Goal: Communication & Community: Answer question/provide support

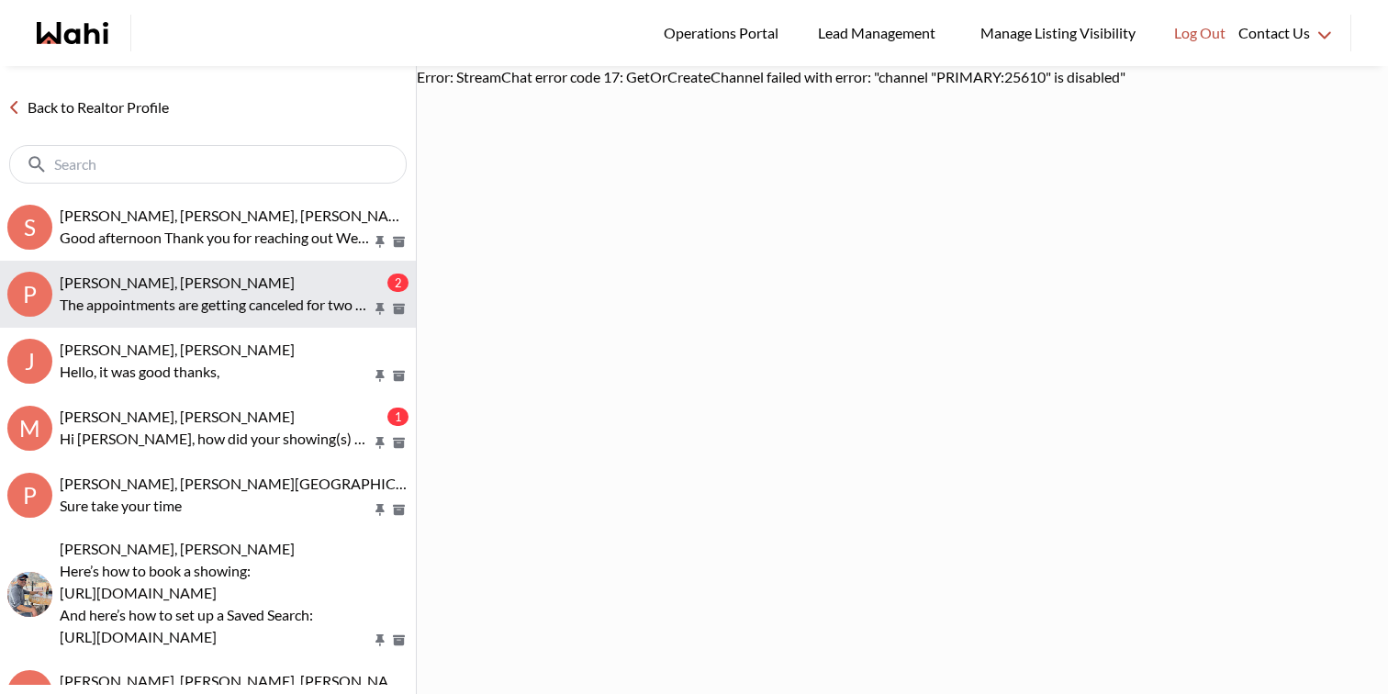
click at [287, 291] on div "[PERSON_NAME], [PERSON_NAME] 2 The appointments are getting canceled for two co…" at bounding box center [234, 295] width 349 height 42
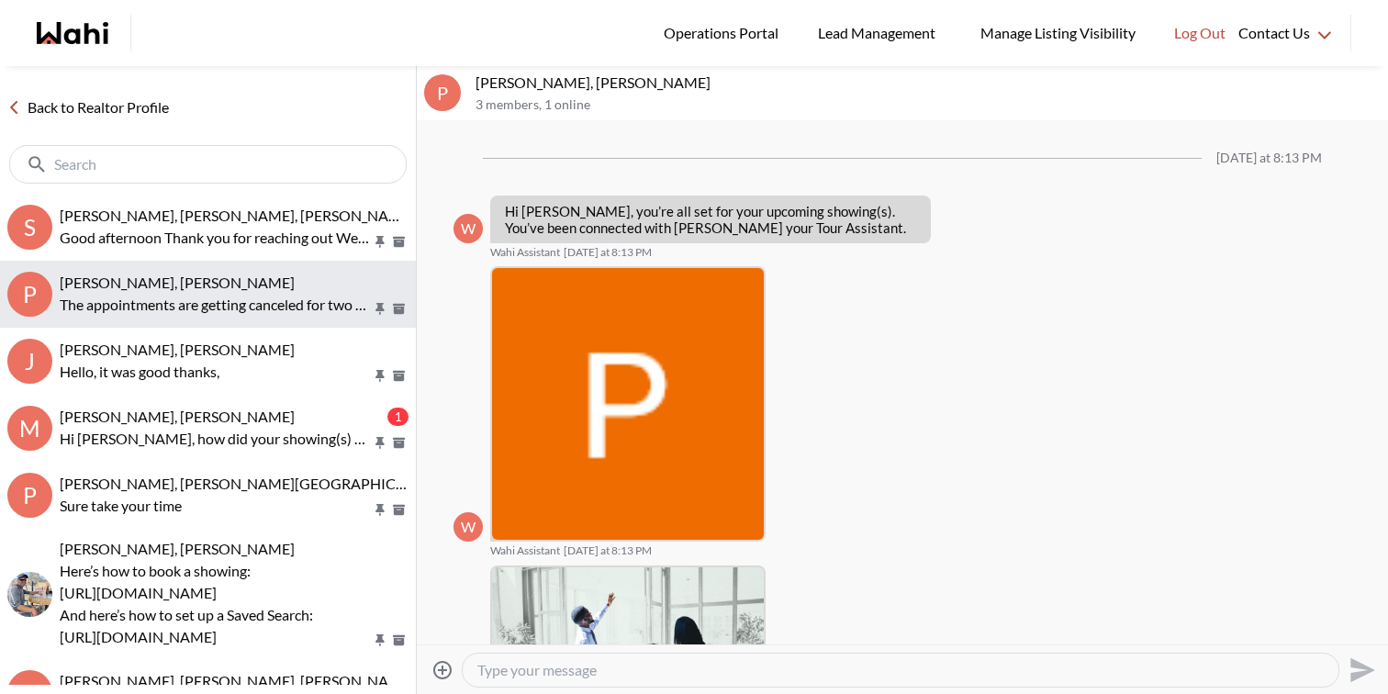
scroll to position [1958, 0]
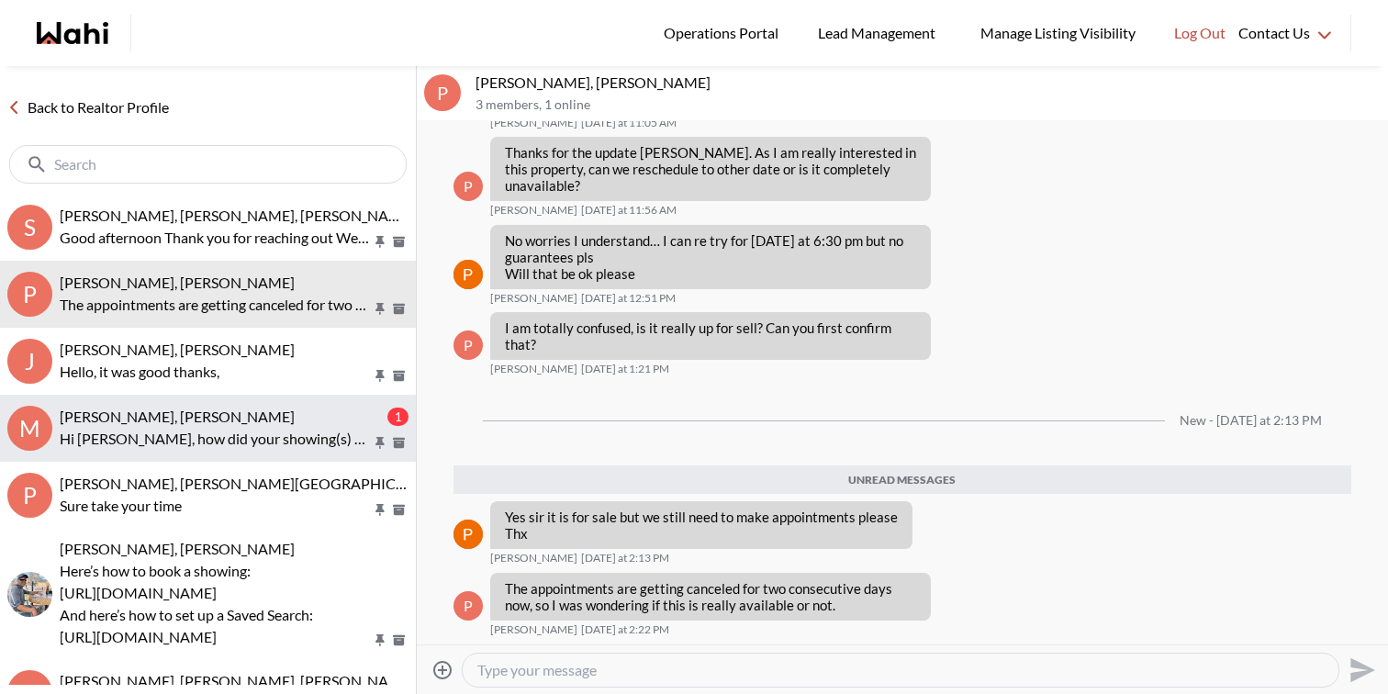
click at [295, 422] on div "[PERSON_NAME], [PERSON_NAME]" at bounding box center [222, 417] width 324 height 18
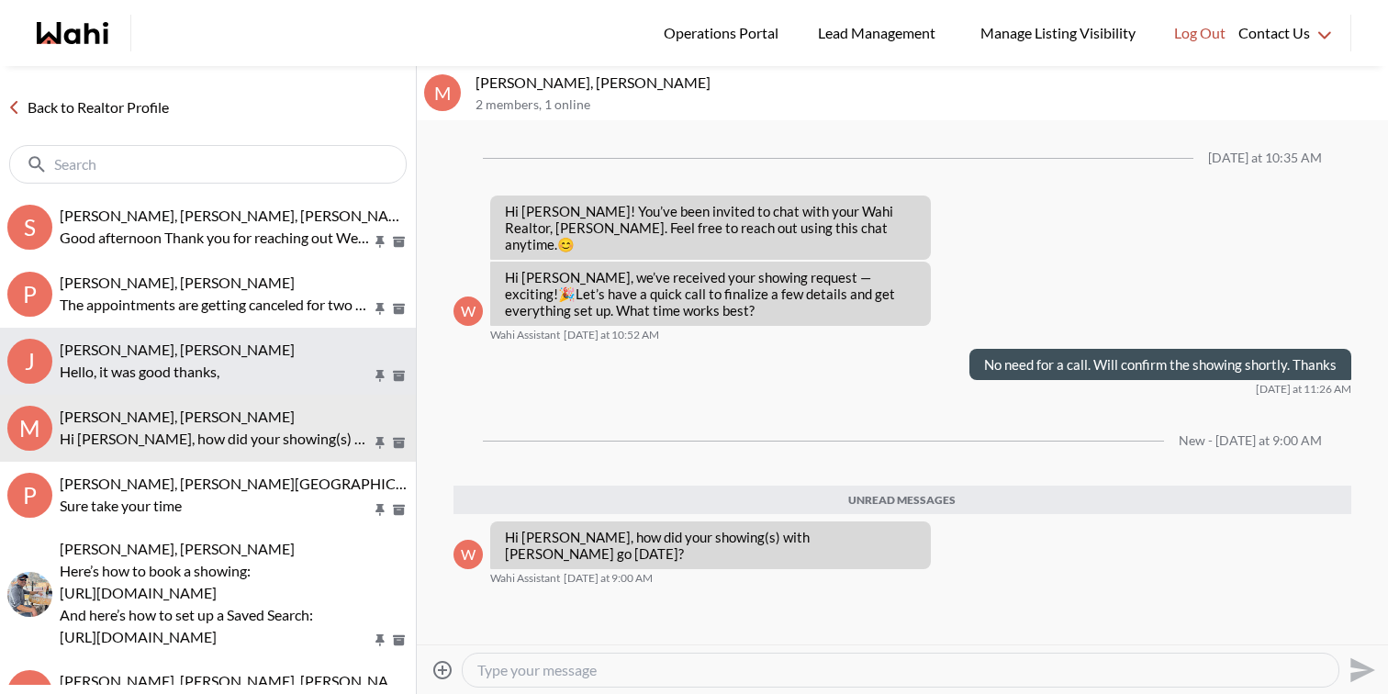
click at [298, 364] on p "Hello, it was good thanks," at bounding box center [216, 372] width 312 height 22
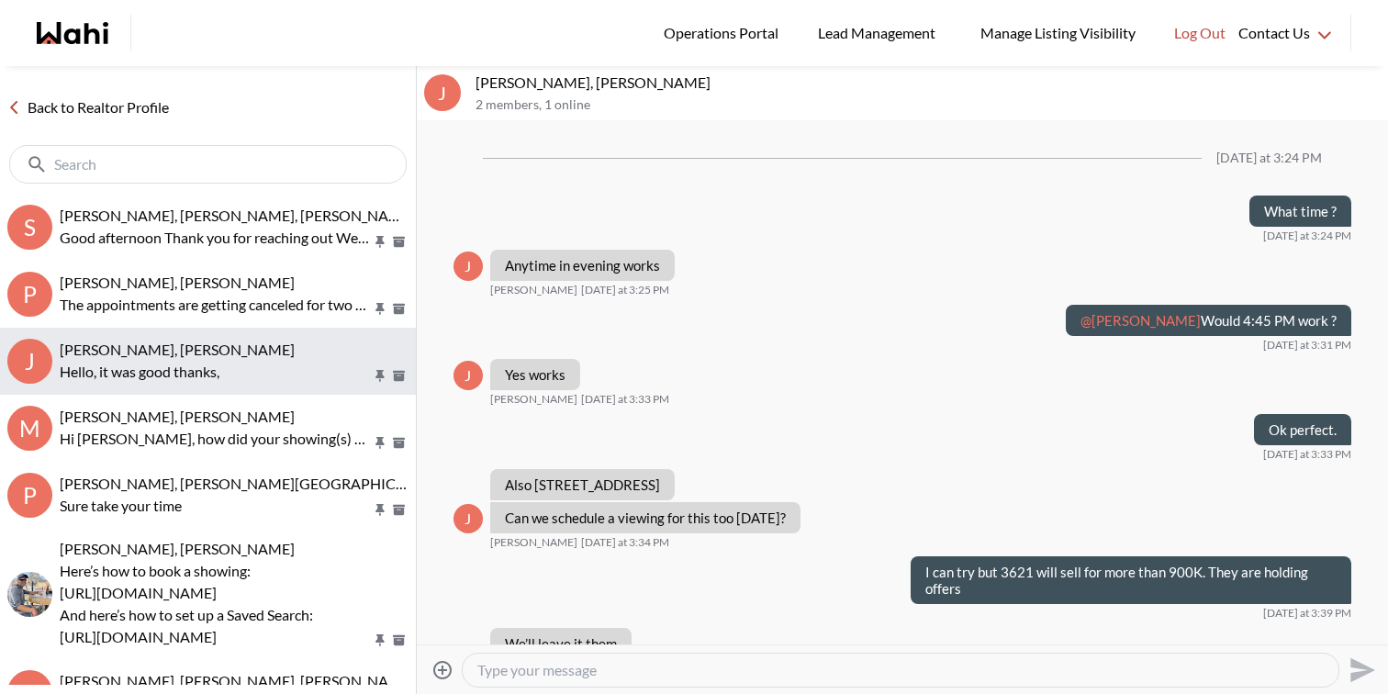
scroll to position [948, 0]
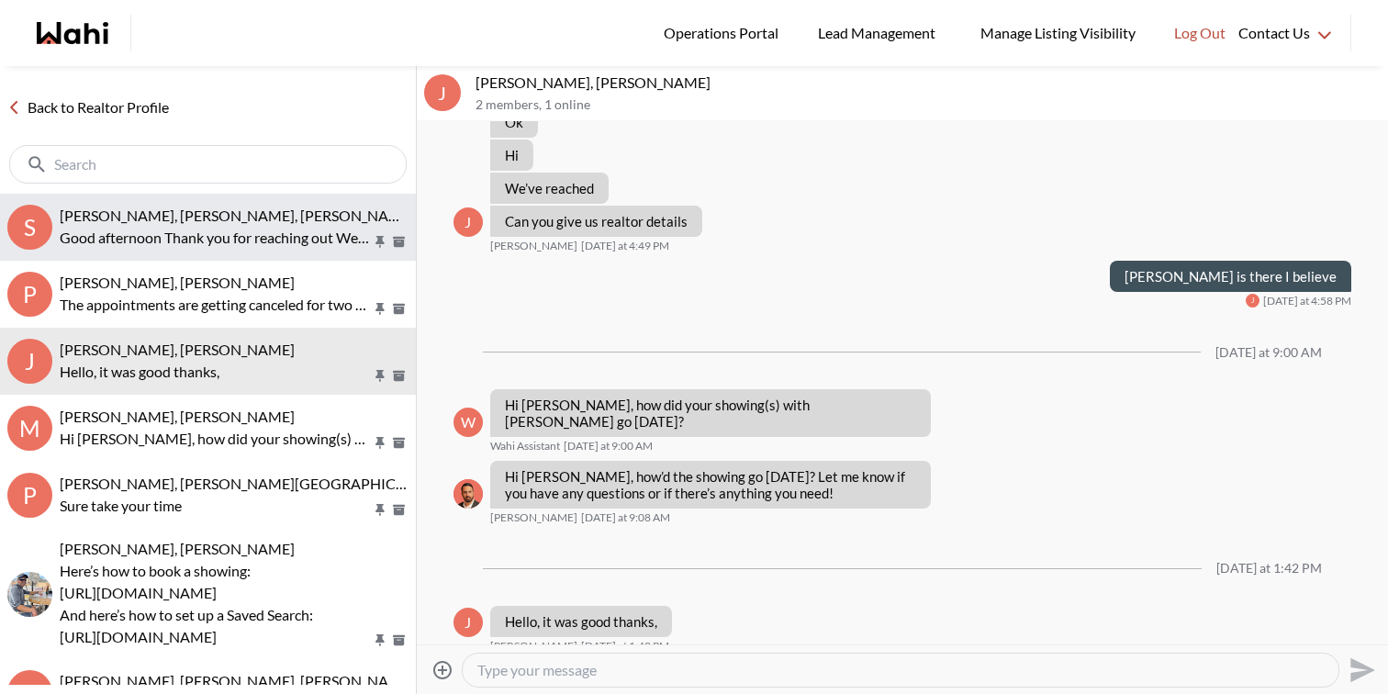
click at [273, 211] on span "[PERSON_NAME], [PERSON_NAME], [PERSON_NAME]" at bounding box center [237, 215] width 355 height 17
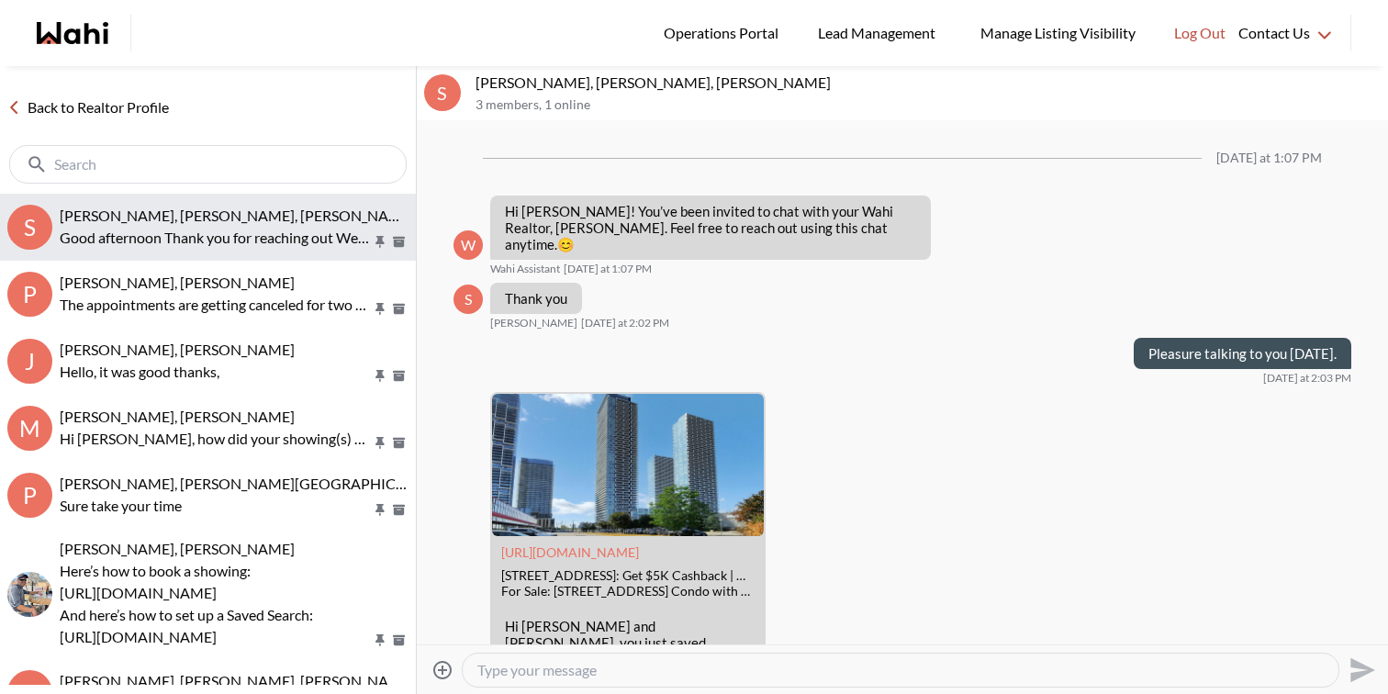
scroll to position [1034, 0]
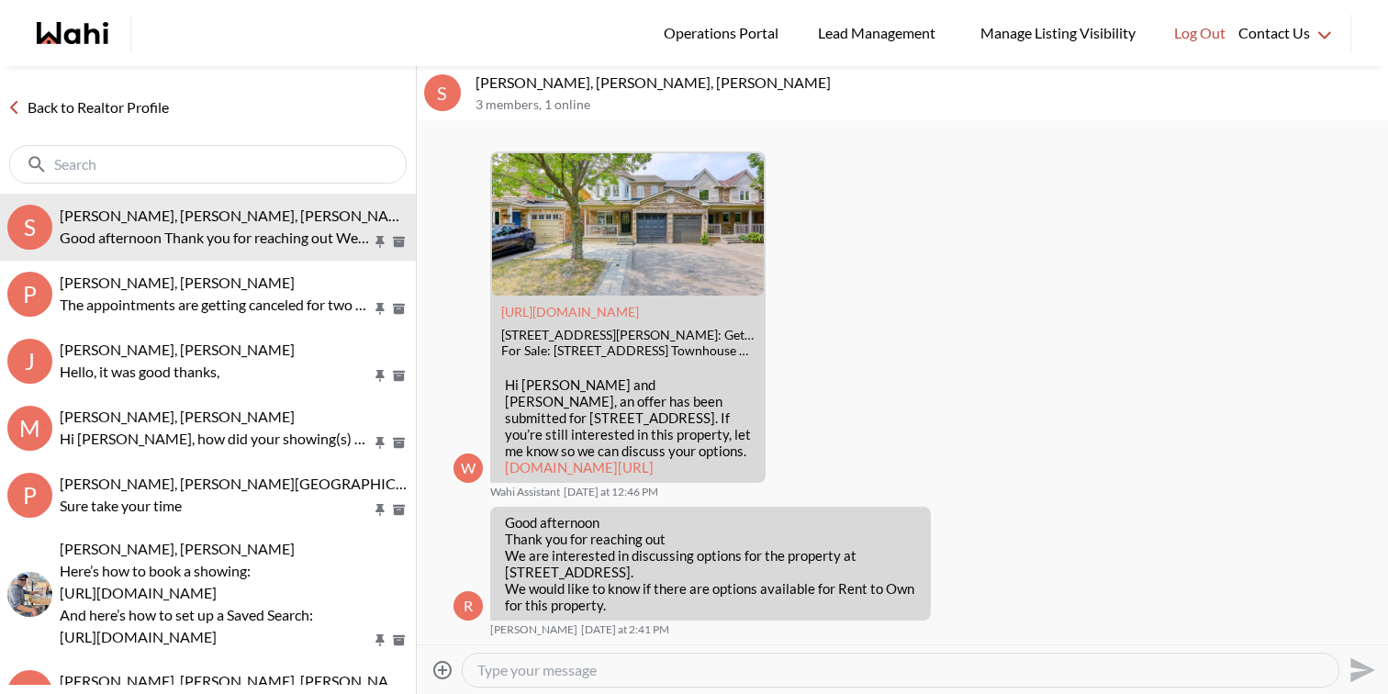
click at [552, 678] on textarea "Type your message" at bounding box center [900, 670] width 846 height 18
drag, startPoint x: 857, startPoint y: 553, endPoint x: 800, endPoint y: 576, distance: 62.6
click at [800, 576] on p "Good afternoon Thank you for reaching out We are interested in discussing optio…" at bounding box center [710, 563] width 411 height 99
copy p "[STREET_ADDRESS]."
click at [673, 658] on div "Hi" at bounding box center [901, 670] width 876 height 33
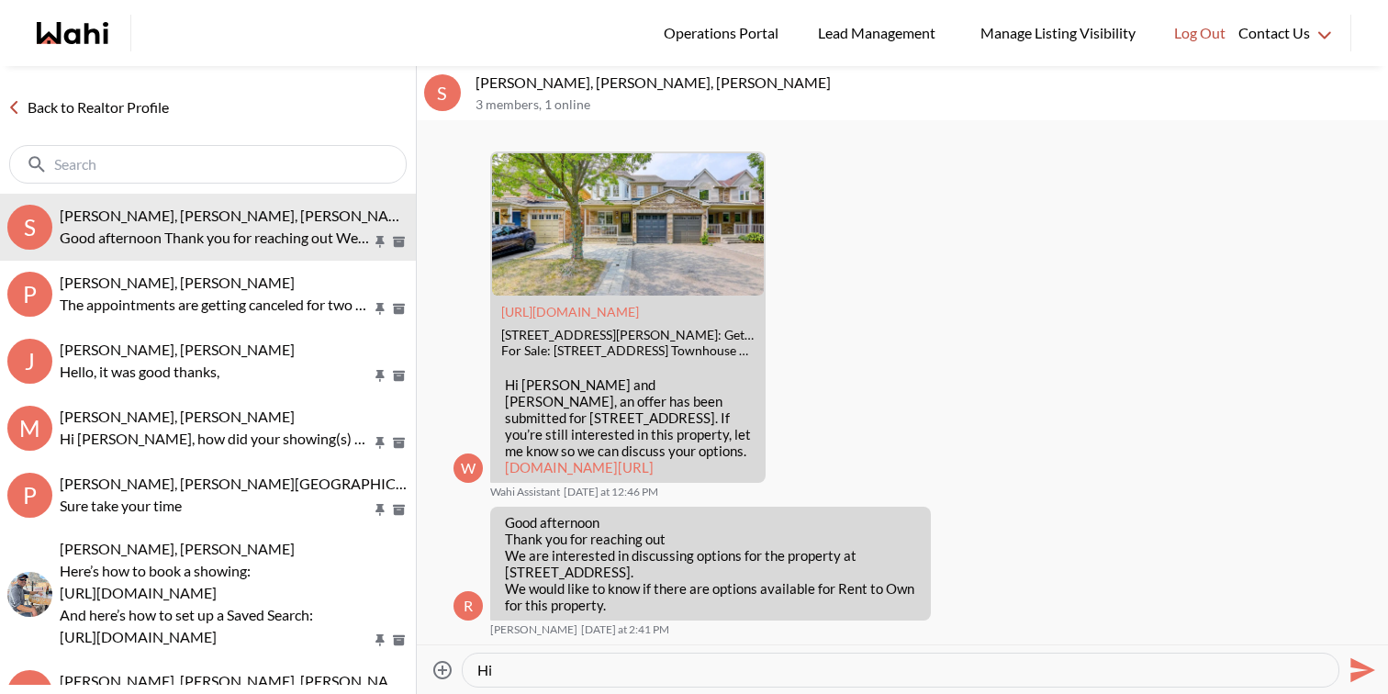
click at [672, 675] on textarea "Hi" at bounding box center [900, 670] width 846 height 18
paste textarea "On [DATE], Pls Register By 4 Pm"
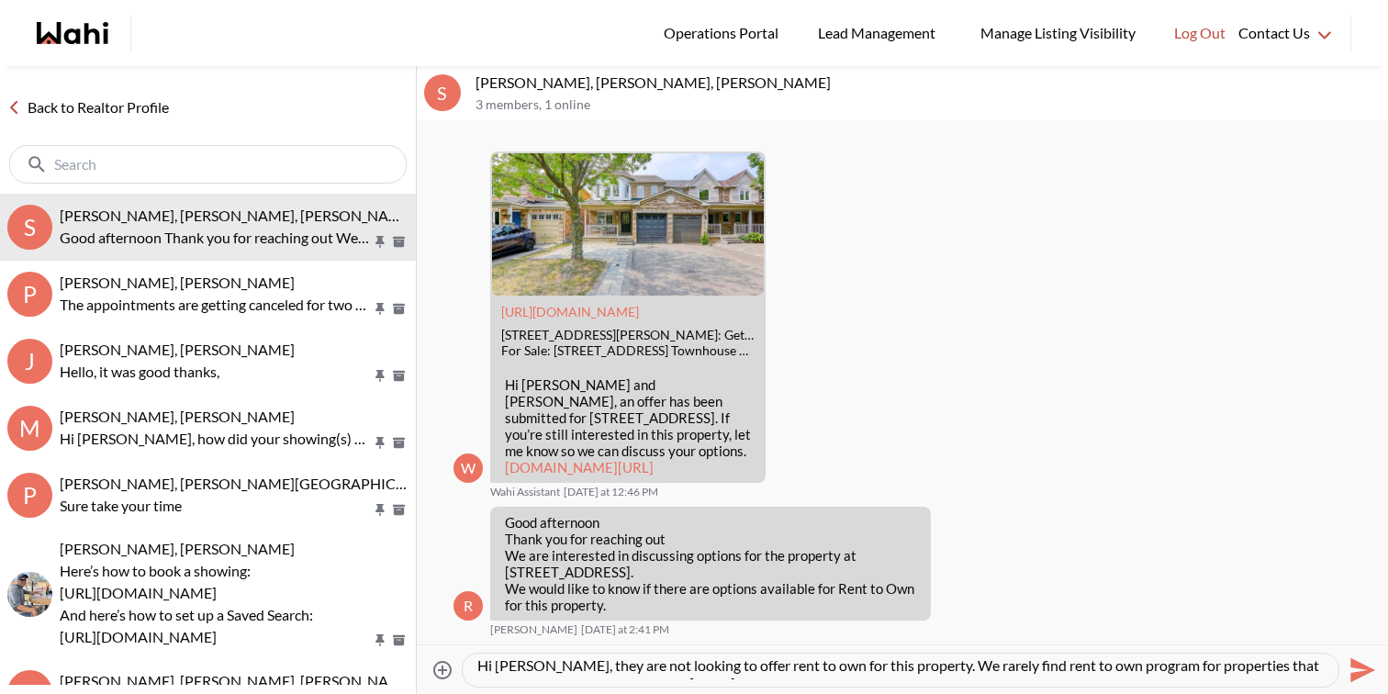
scroll to position [0, 0]
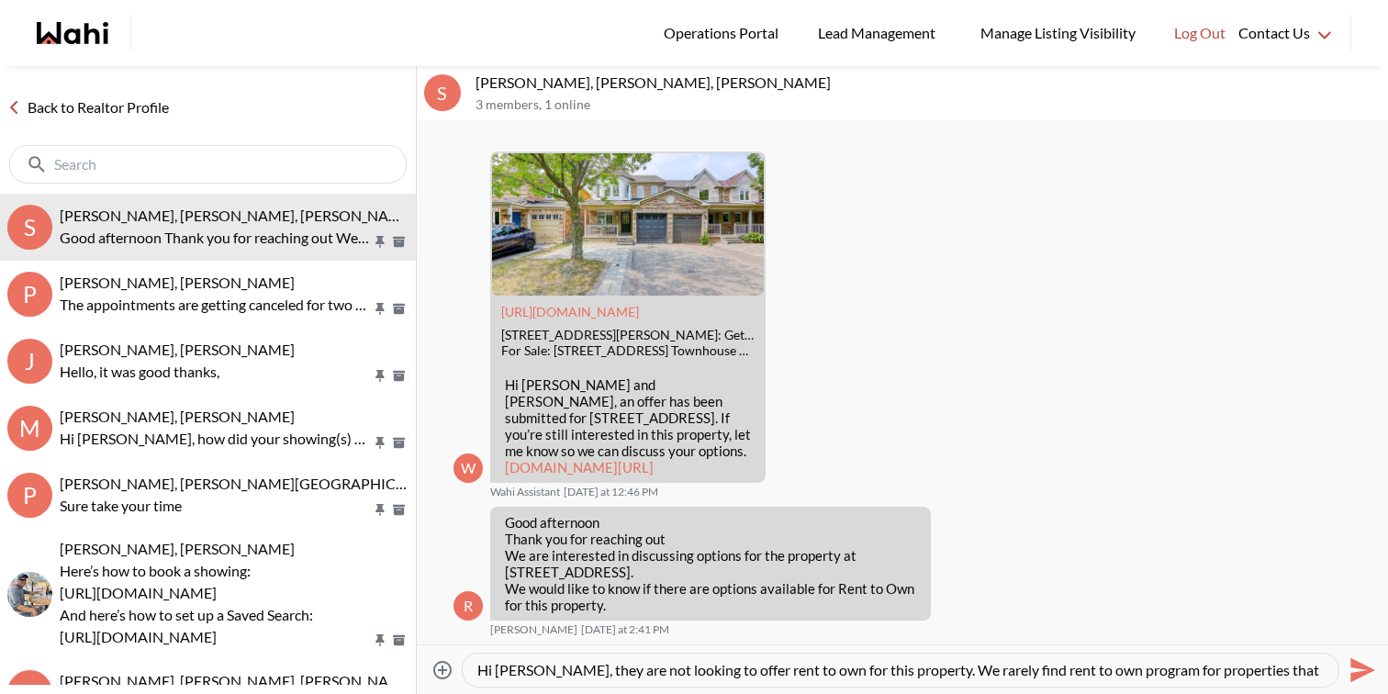
drag, startPoint x: 632, startPoint y: 668, endPoint x: 618, endPoint y: 668, distance: 14.7
click at [618, 668] on textarea "Hi [PERSON_NAME], they are not looking to offer rent to own for this property. …" at bounding box center [900, 670] width 846 height 18
click at [647, 679] on div "Hi [PERSON_NAME], they are not looking to offer rent to own for this property. …" at bounding box center [901, 670] width 876 height 33
click at [644, 666] on textarea "Hi [PERSON_NAME], they are not looking to offer rent to own for this property. …" at bounding box center [900, 670] width 846 height 18
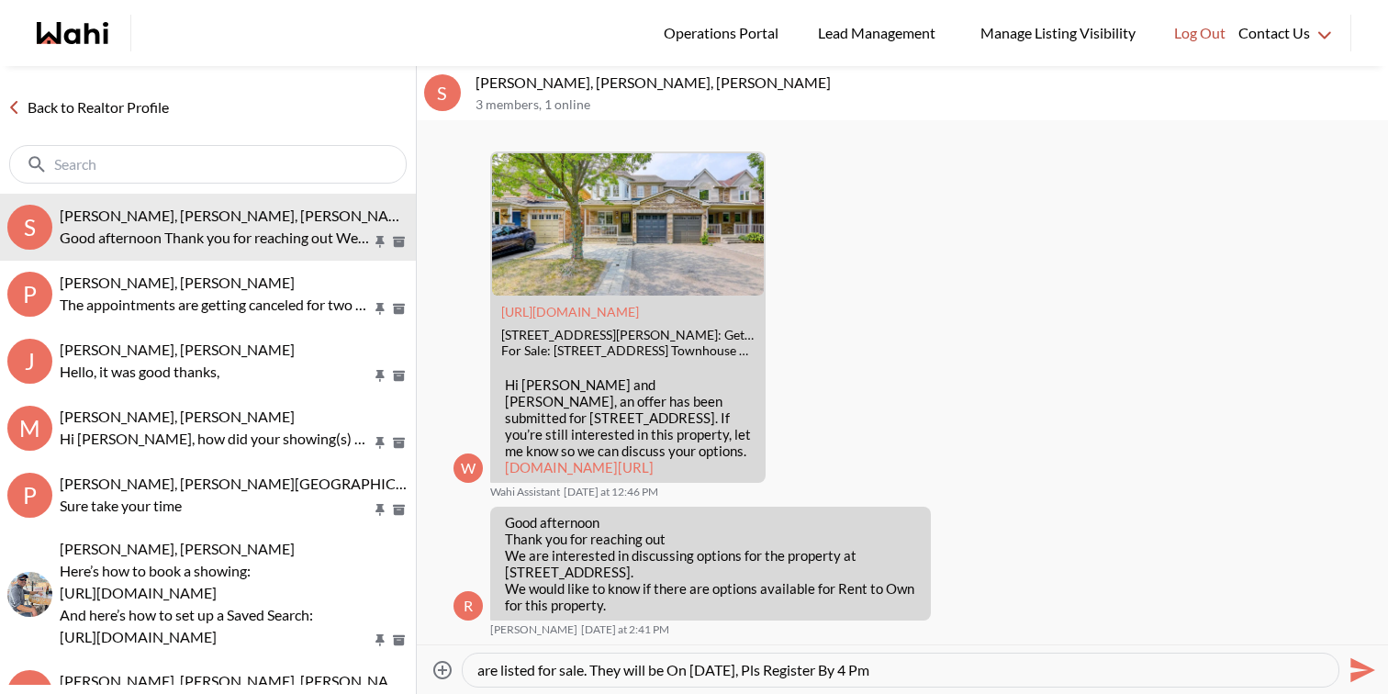
drag, startPoint x: 624, startPoint y: 670, endPoint x: 611, endPoint y: 670, distance: 12.9
click at [611, 670] on textarea "Hi [PERSON_NAME], they are not looking to offer rent to own for this property. …" at bounding box center [900, 670] width 846 height 18
drag, startPoint x: 785, startPoint y: 670, endPoint x: 1049, endPoint y: 677, distance: 264.5
click at [1049, 677] on textarea "Hi [PERSON_NAME], they are not looking to offer rent to own for this property. …" at bounding box center [900, 670] width 846 height 18
type textarea "Hi [PERSON_NAME], they are not looking to offer rent to own for this property. …"
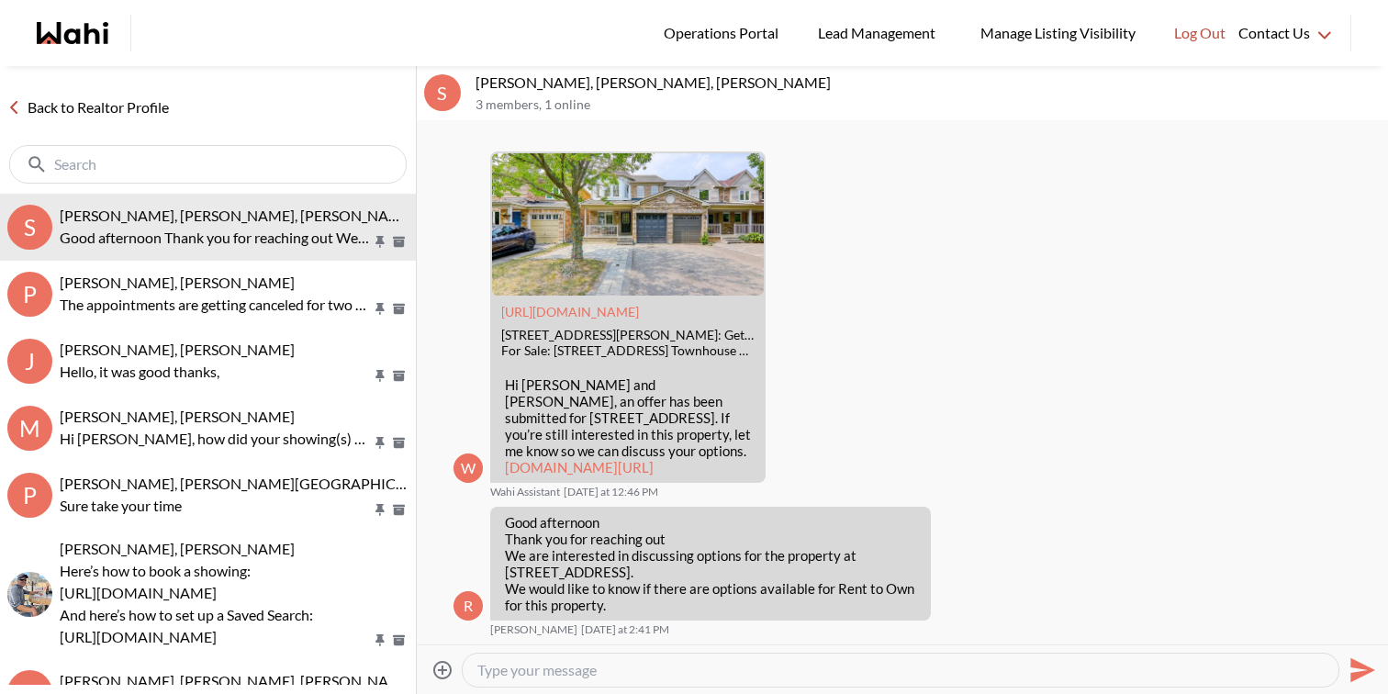
scroll to position [0, 0]
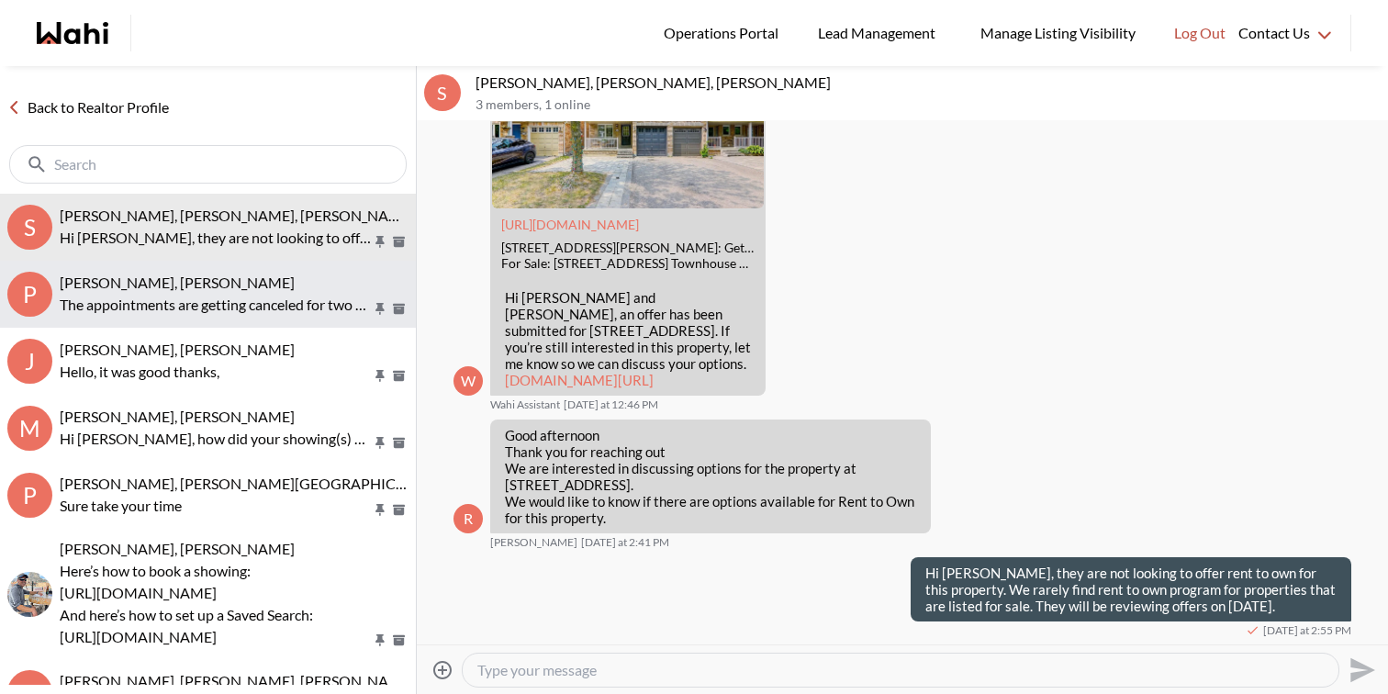
click at [286, 280] on div "[PERSON_NAME], [PERSON_NAME]" at bounding box center [234, 283] width 349 height 18
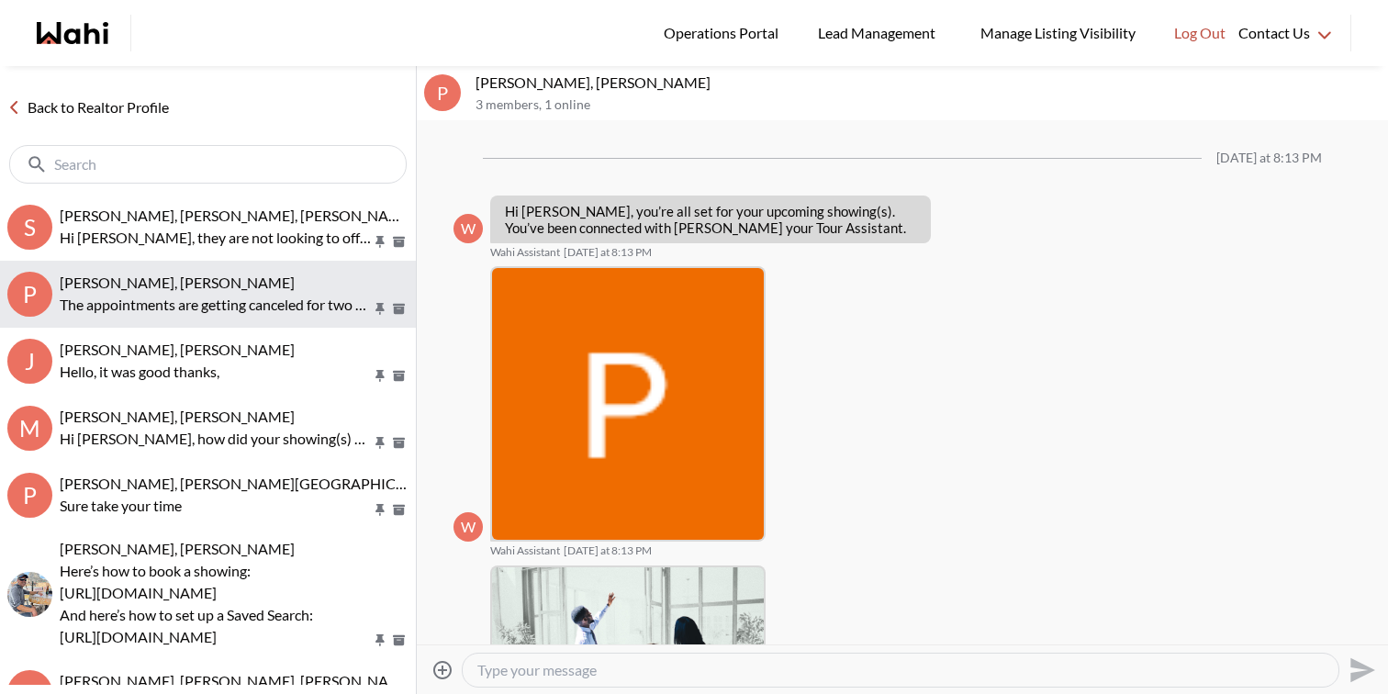
scroll to position [1840, 0]
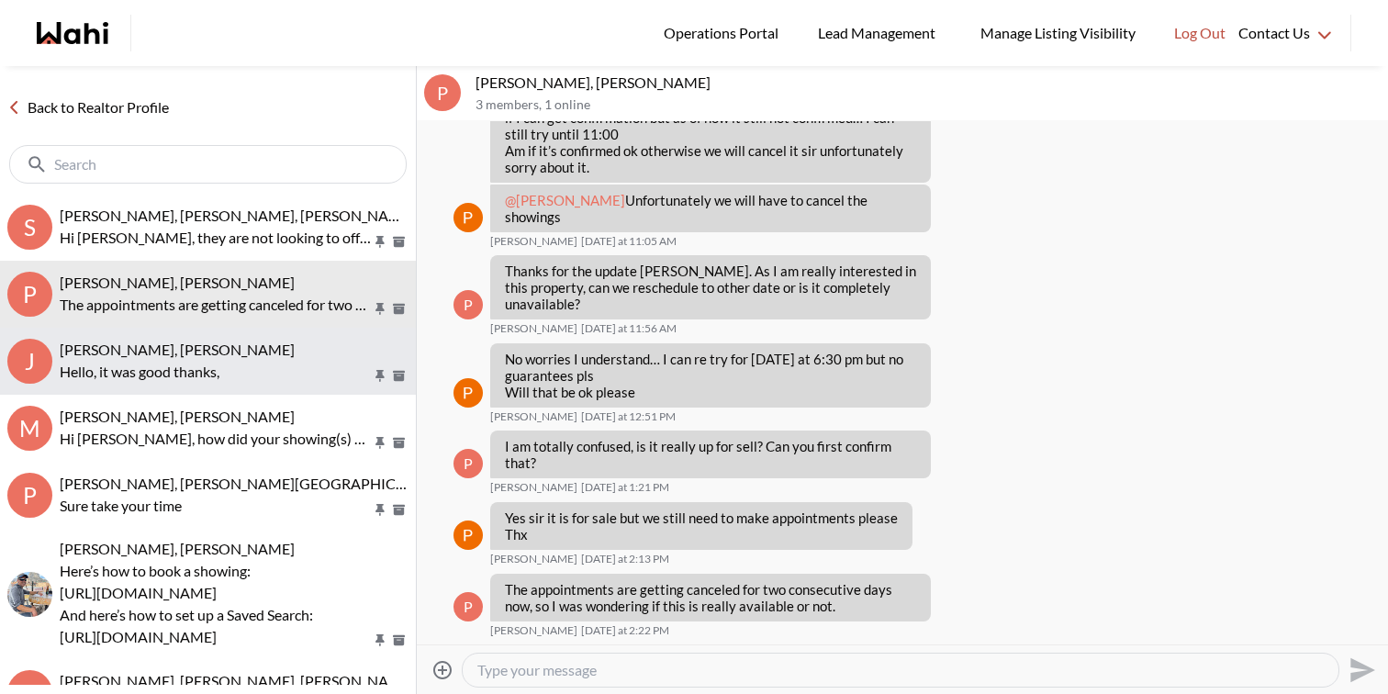
click at [268, 348] on div "[PERSON_NAME], [PERSON_NAME]" at bounding box center [234, 350] width 349 height 18
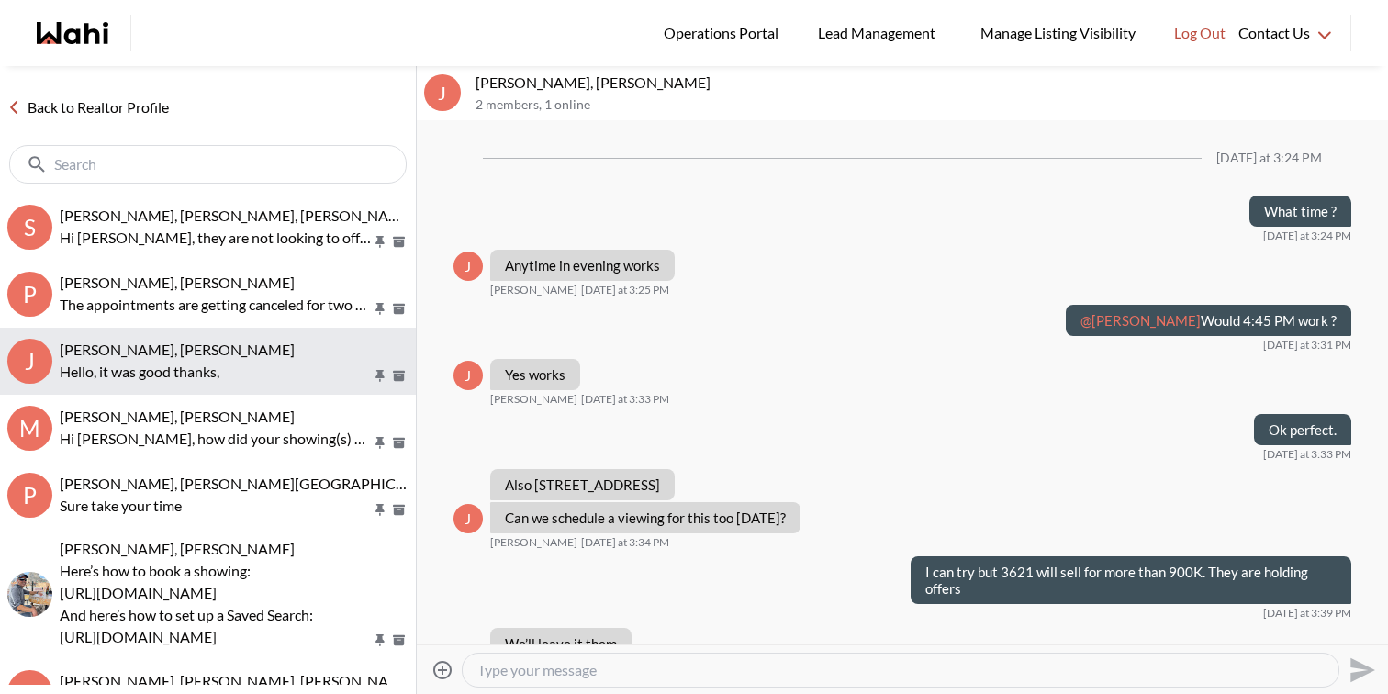
scroll to position [948, 0]
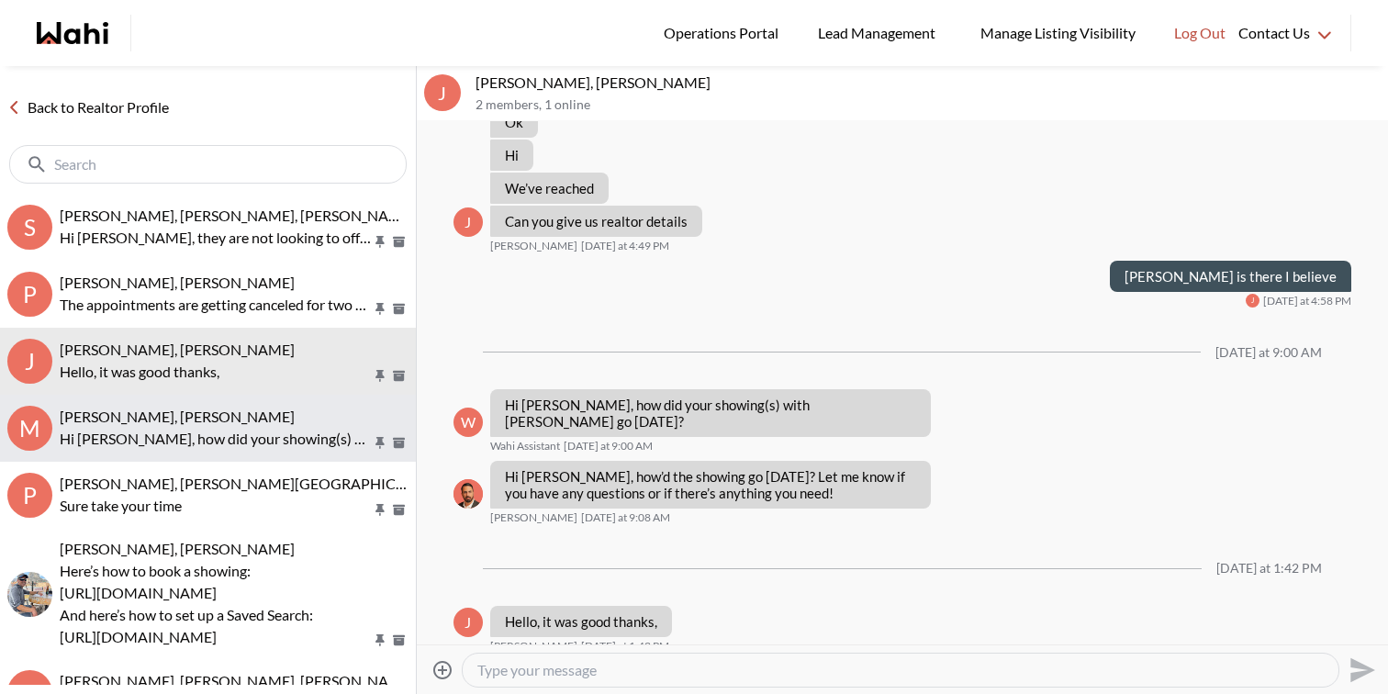
click at [270, 425] on div "[PERSON_NAME], [PERSON_NAME]" at bounding box center [234, 417] width 349 height 18
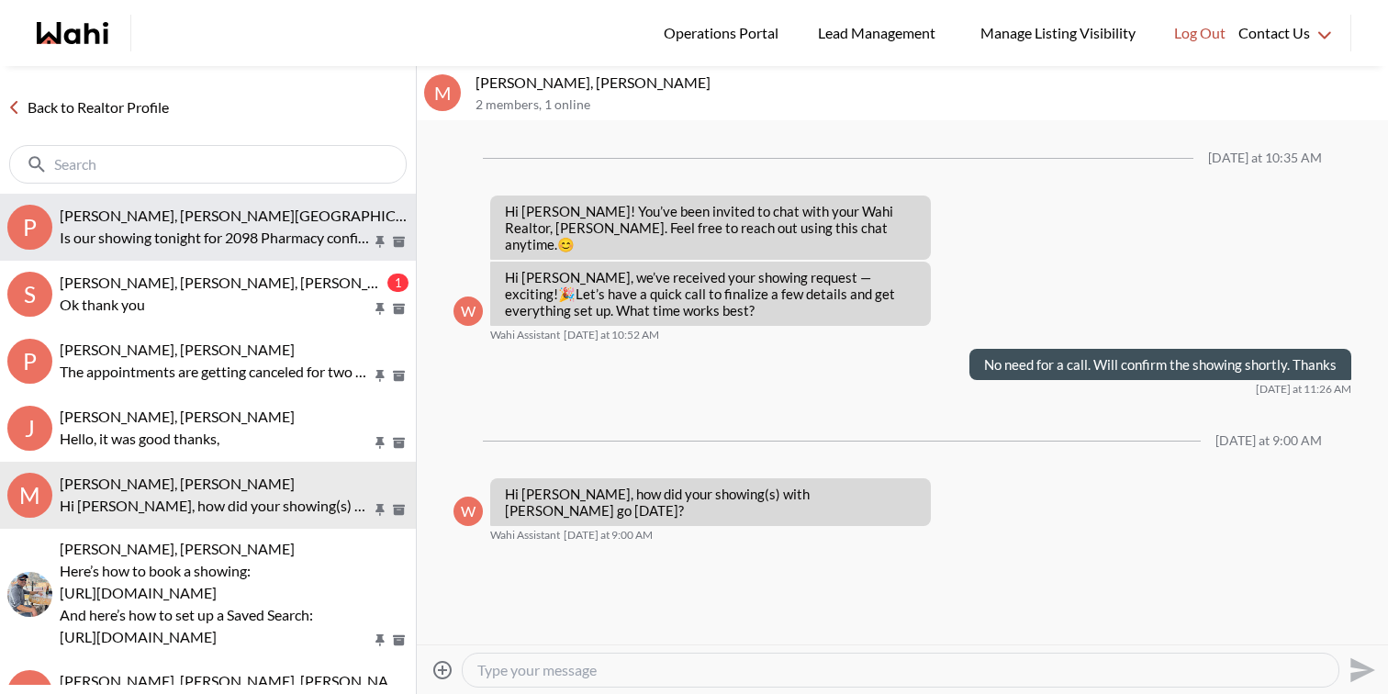
click at [233, 241] on p "Is our showing tonight for 2098 Pharmacy confirmed?" at bounding box center [216, 238] width 312 height 22
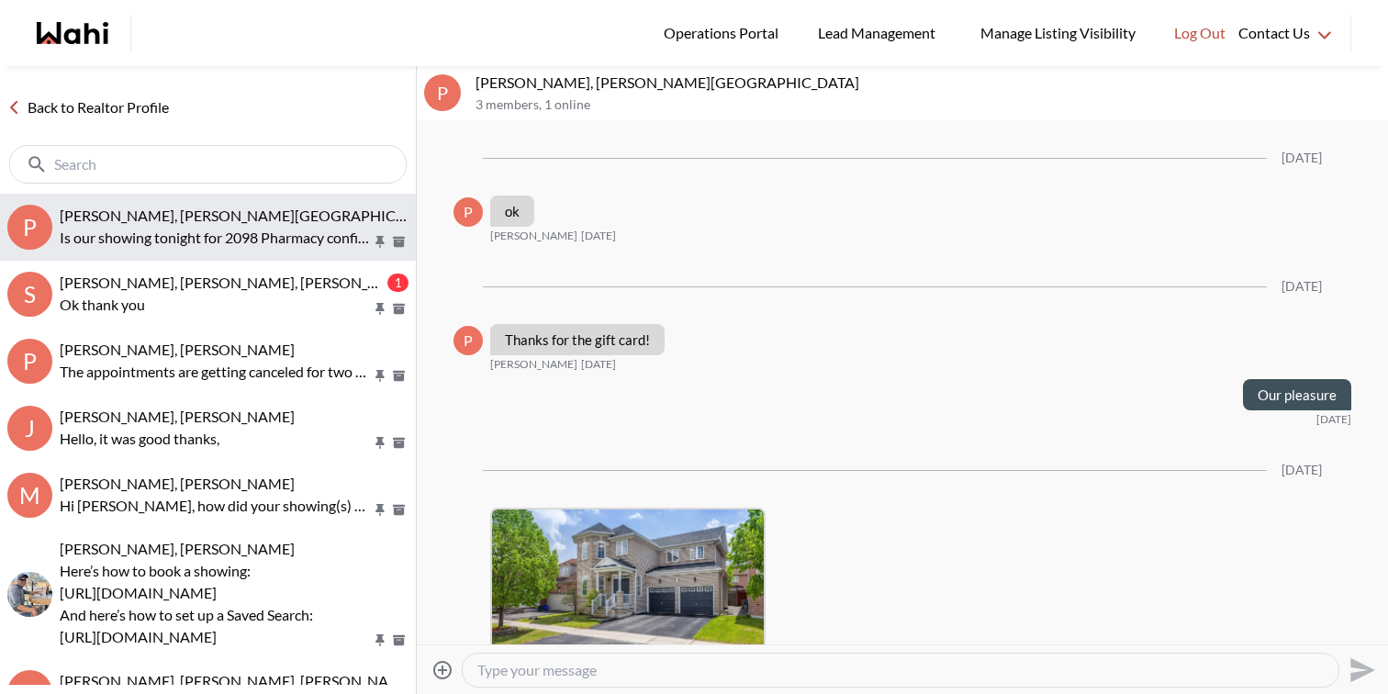
scroll to position [3075, 0]
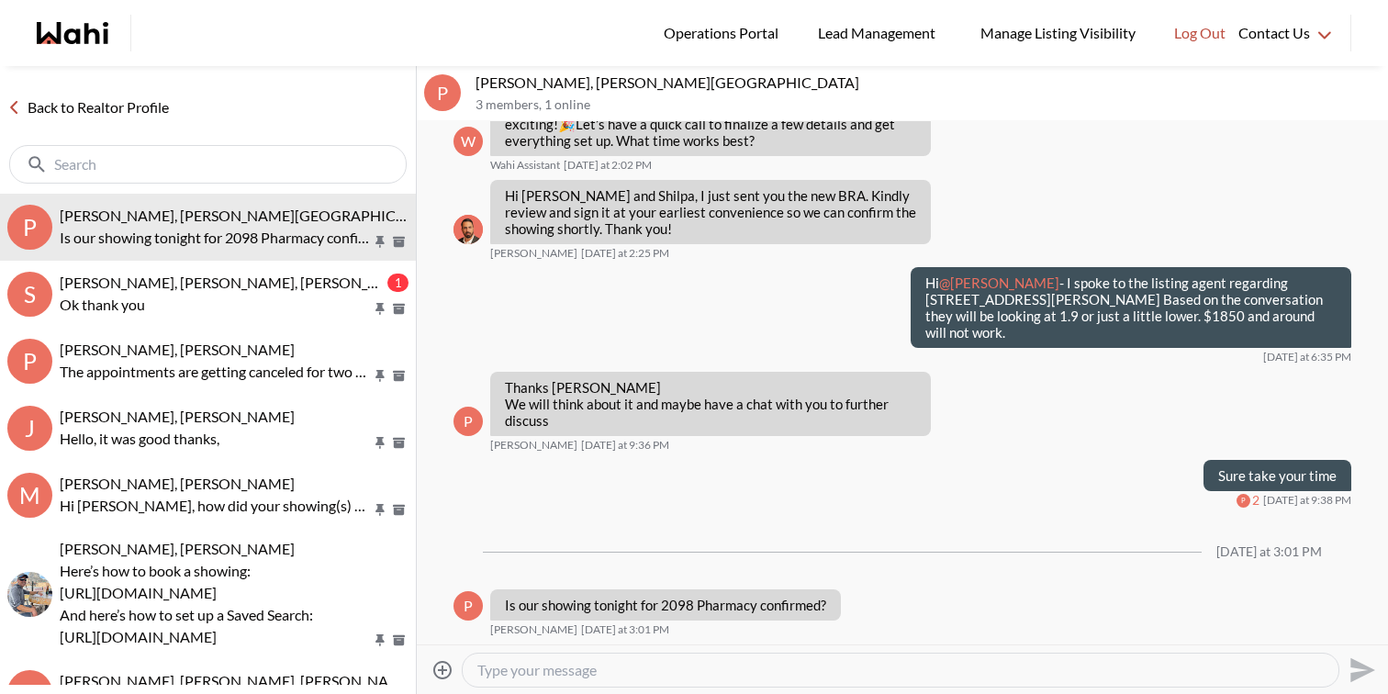
click at [537, 680] on div at bounding box center [901, 670] width 876 height 33
click at [542, 662] on textarea "Type your message" at bounding box center [900, 670] width 846 height 18
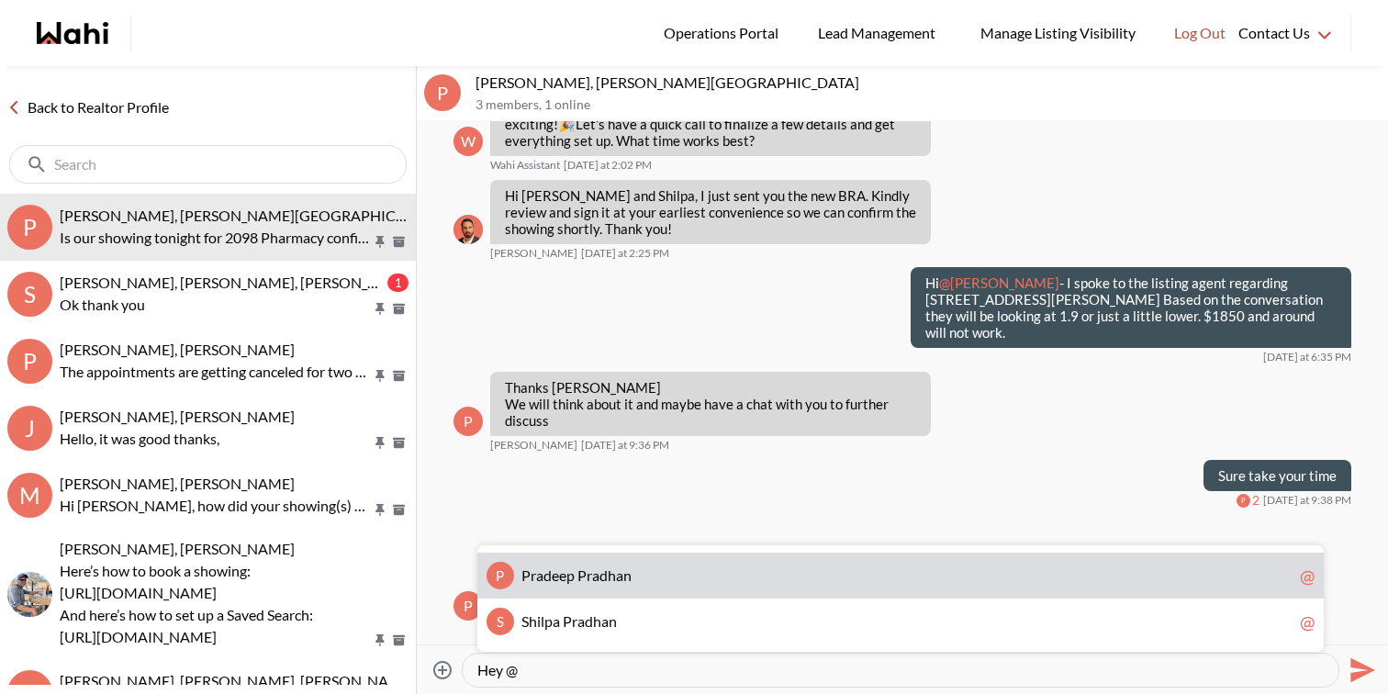
click at [554, 580] on span "e" at bounding box center [555, 574] width 7 height 17
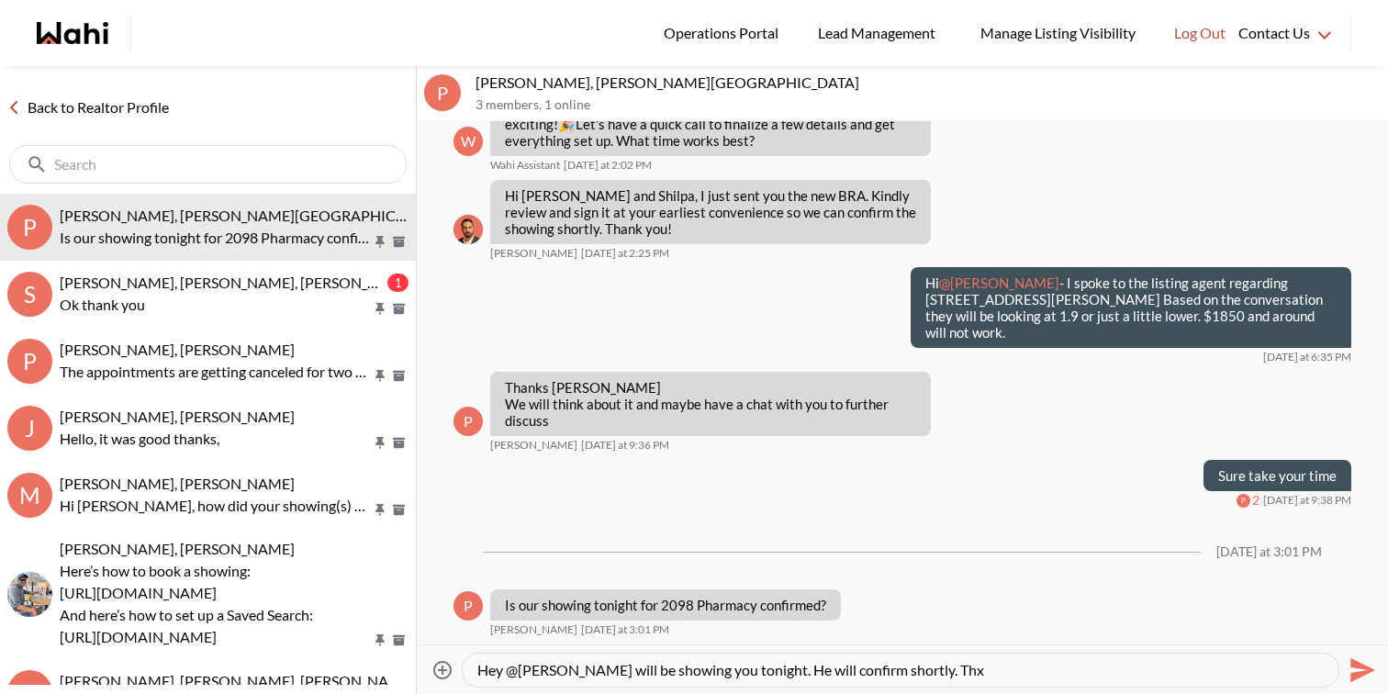
type textarea "Hey @[PERSON_NAME] will be showing you tonight. He will confirm shortly. Thx"
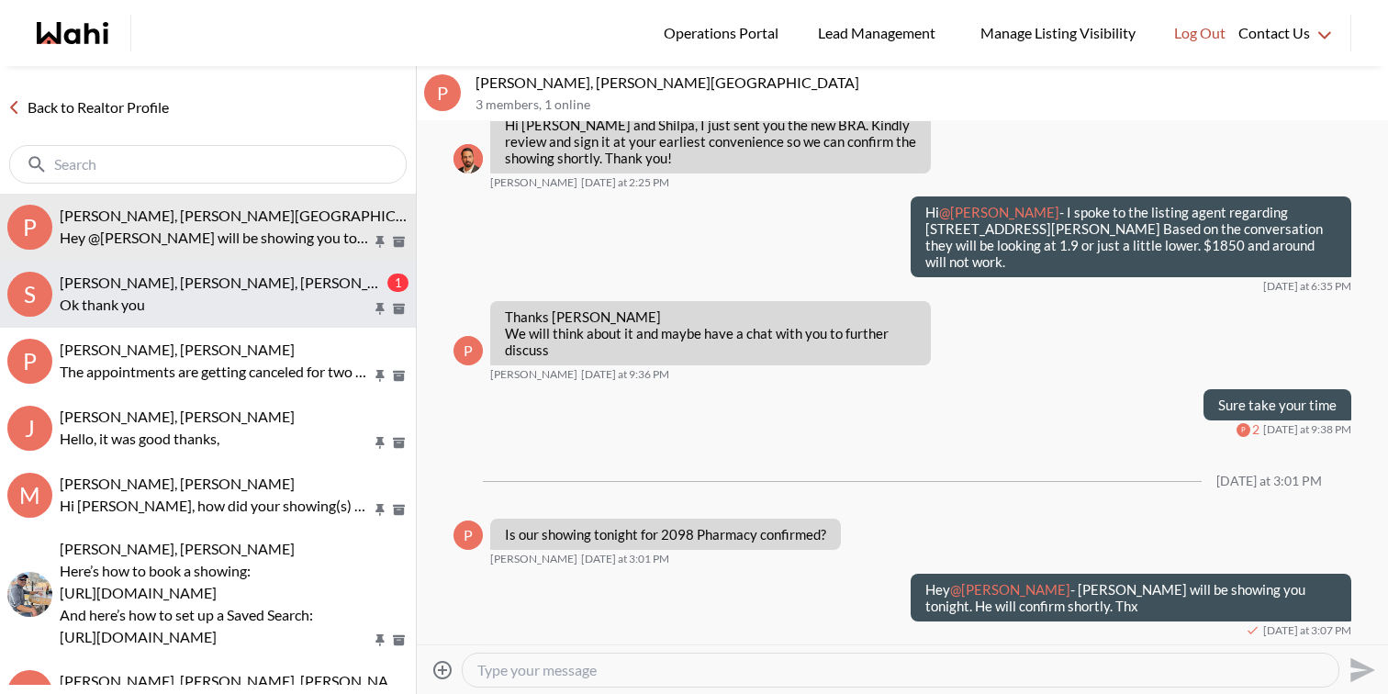
click at [299, 306] on p "Ok thank you" at bounding box center [216, 305] width 312 height 22
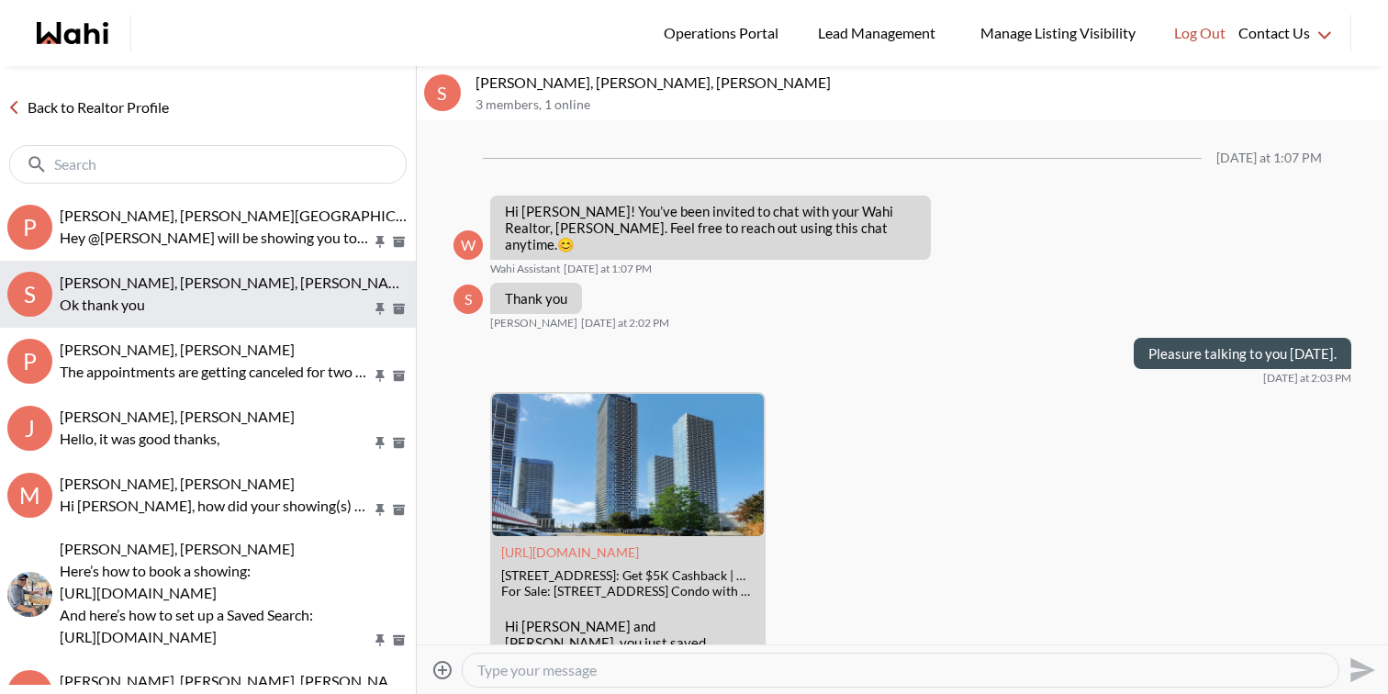
scroll to position [1293, 0]
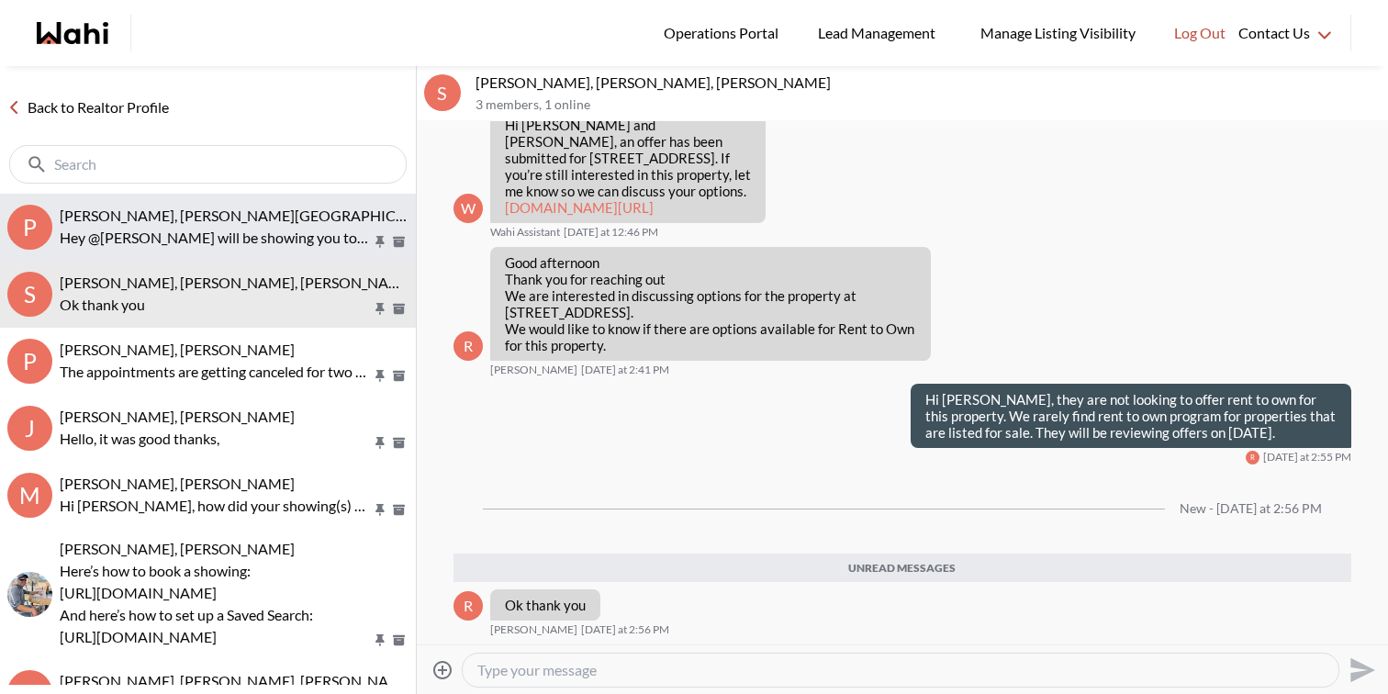
click at [274, 244] on p "Hey @[PERSON_NAME] will be showing you tonight. He will confirm shortly. Thx" at bounding box center [216, 238] width 312 height 22
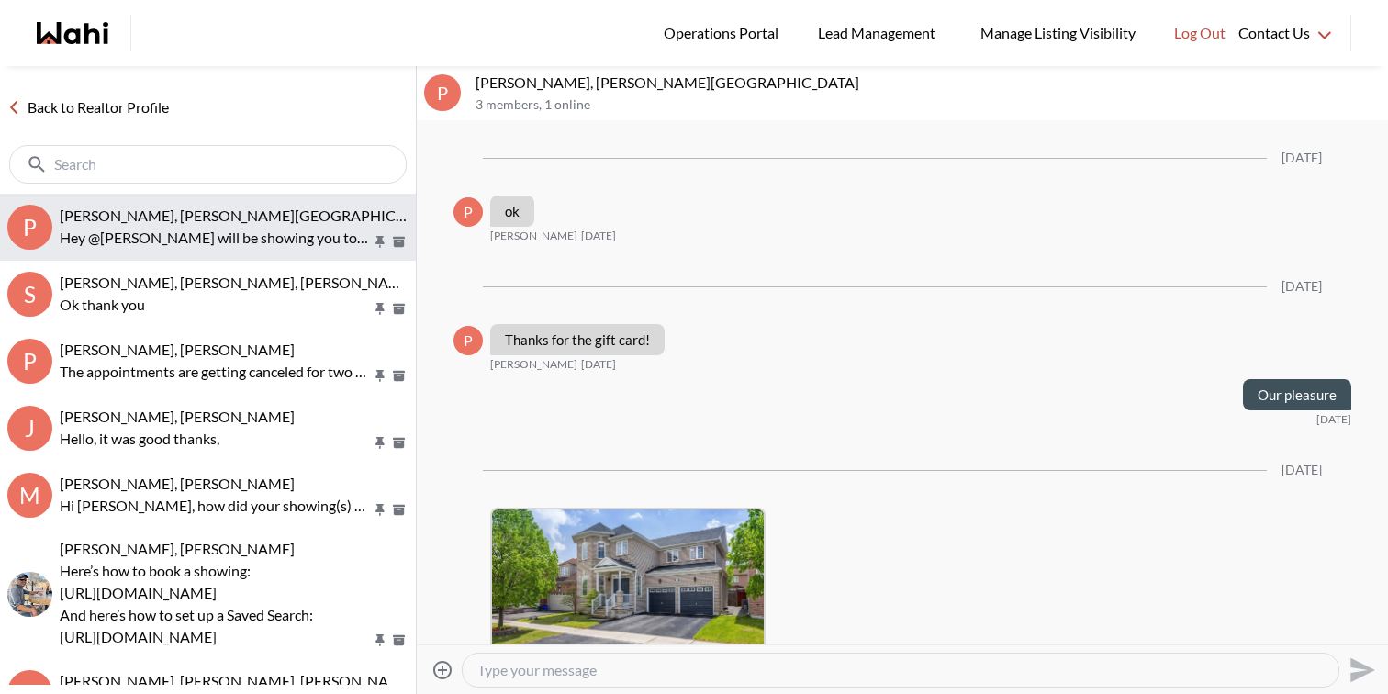
scroll to position [3146, 0]
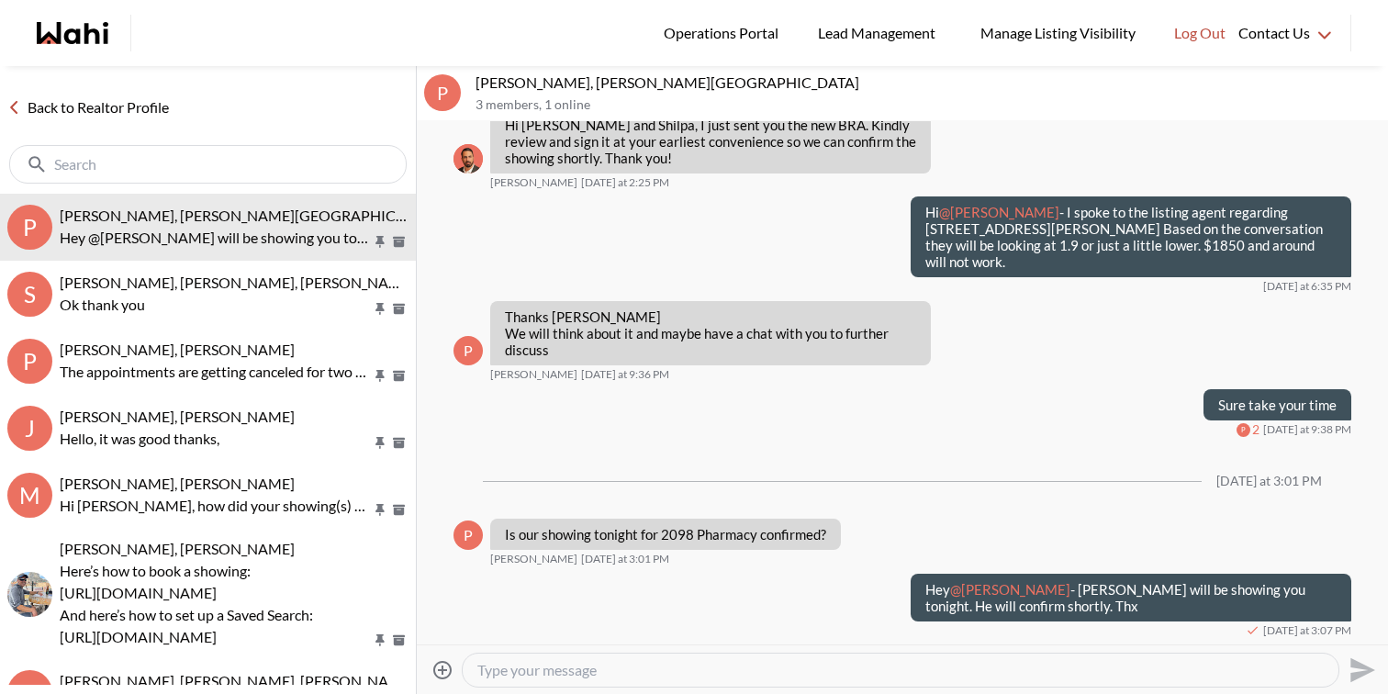
click at [150, 106] on link "Back to Realtor Profile" at bounding box center [88, 107] width 176 height 24
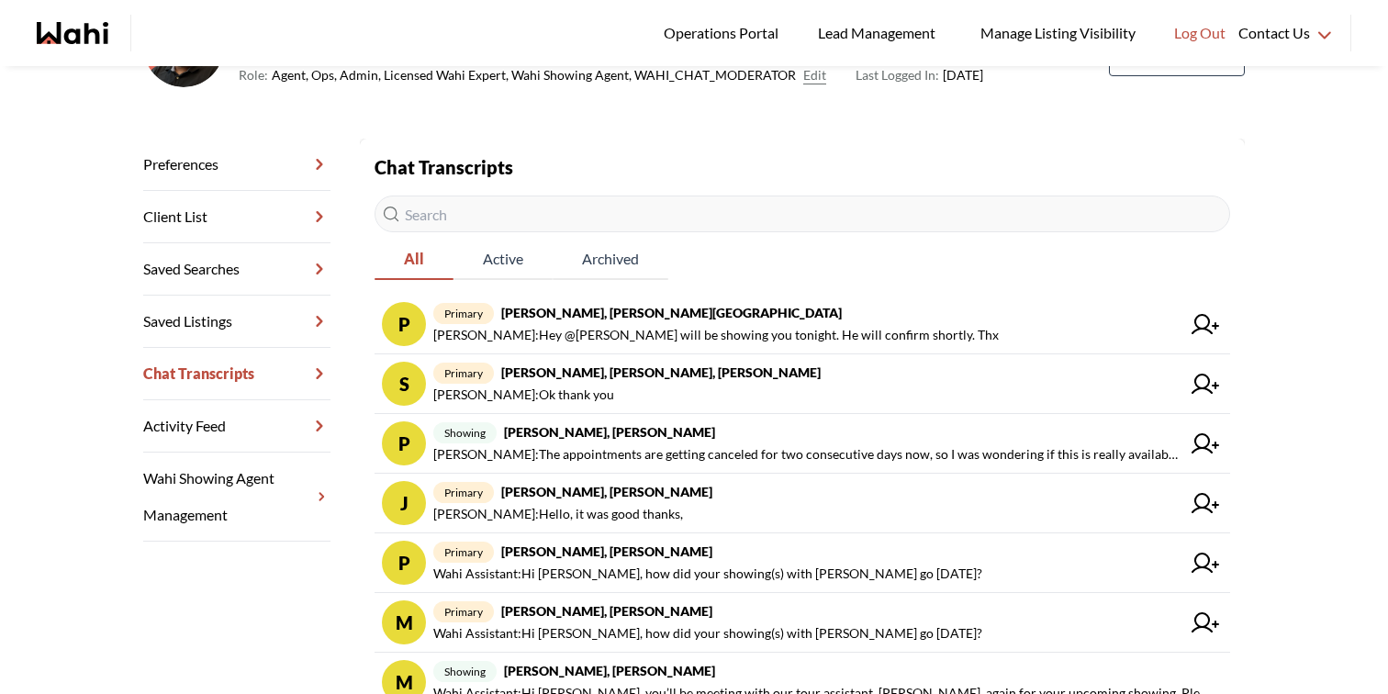
scroll to position [197, 0]
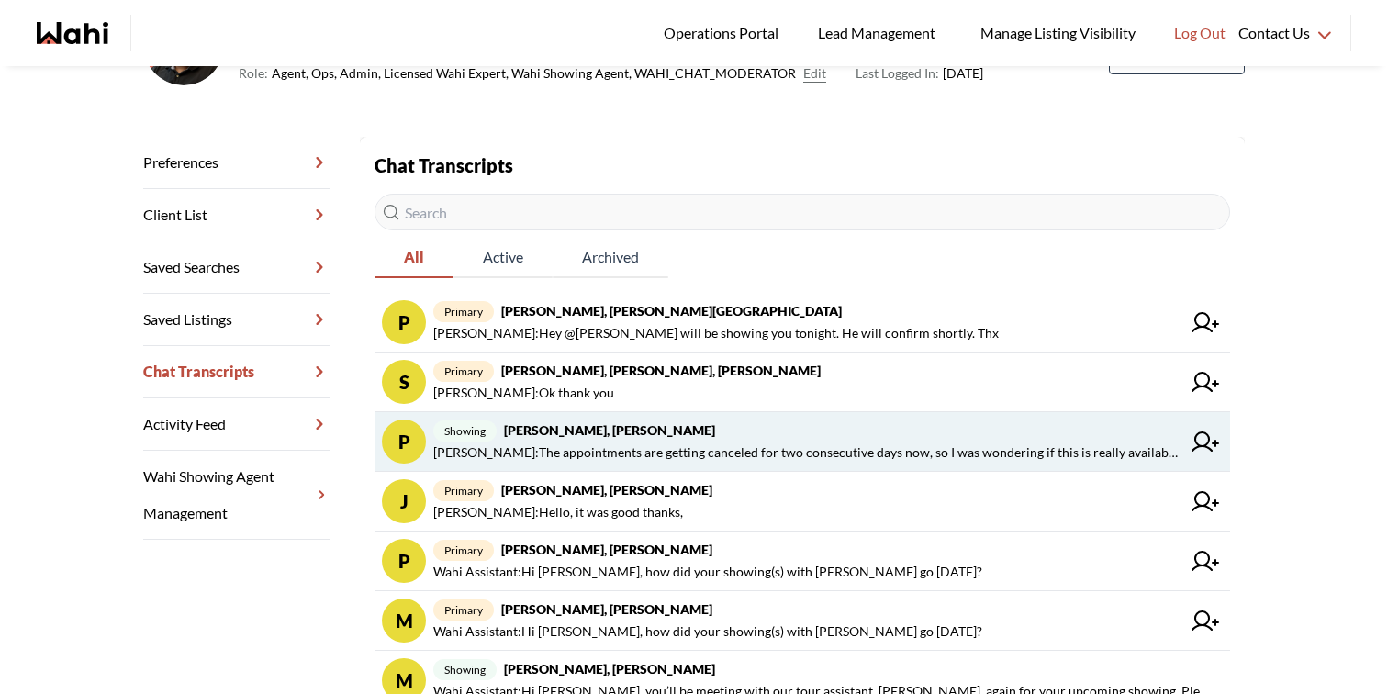
click at [793, 445] on span "[PERSON_NAME] : The appointments are getting canceled for two consecutive days …" at bounding box center [806, 453] width 747 height 22
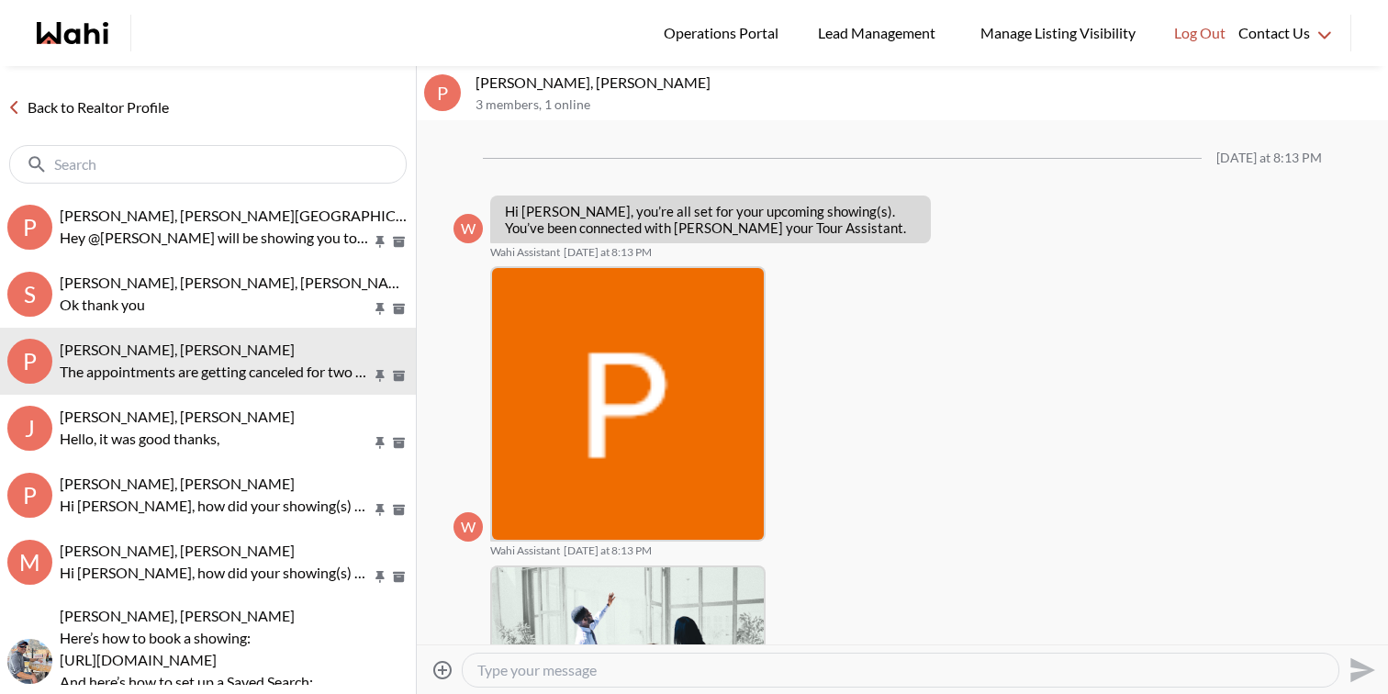
scroll to position [1840, 0]
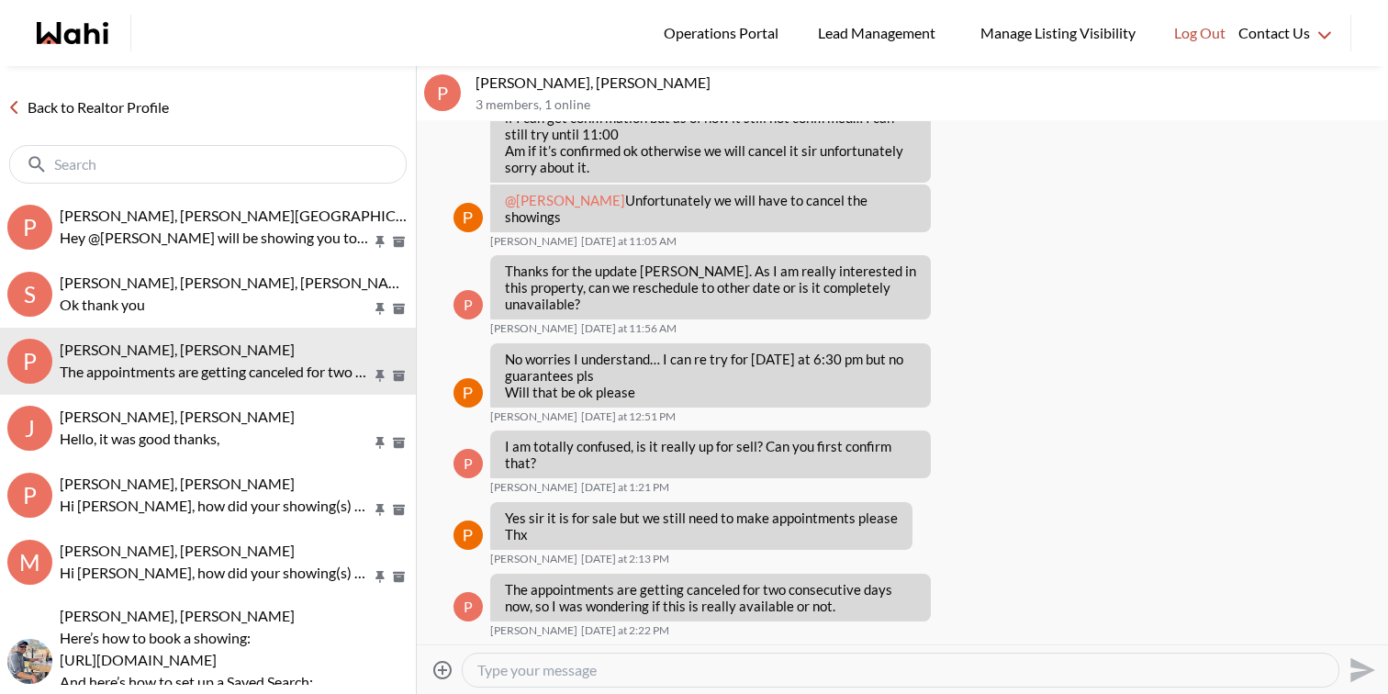
click at [658, 673] on textarea "Type your message" at bounding box center [900, 670] width 846 height 18
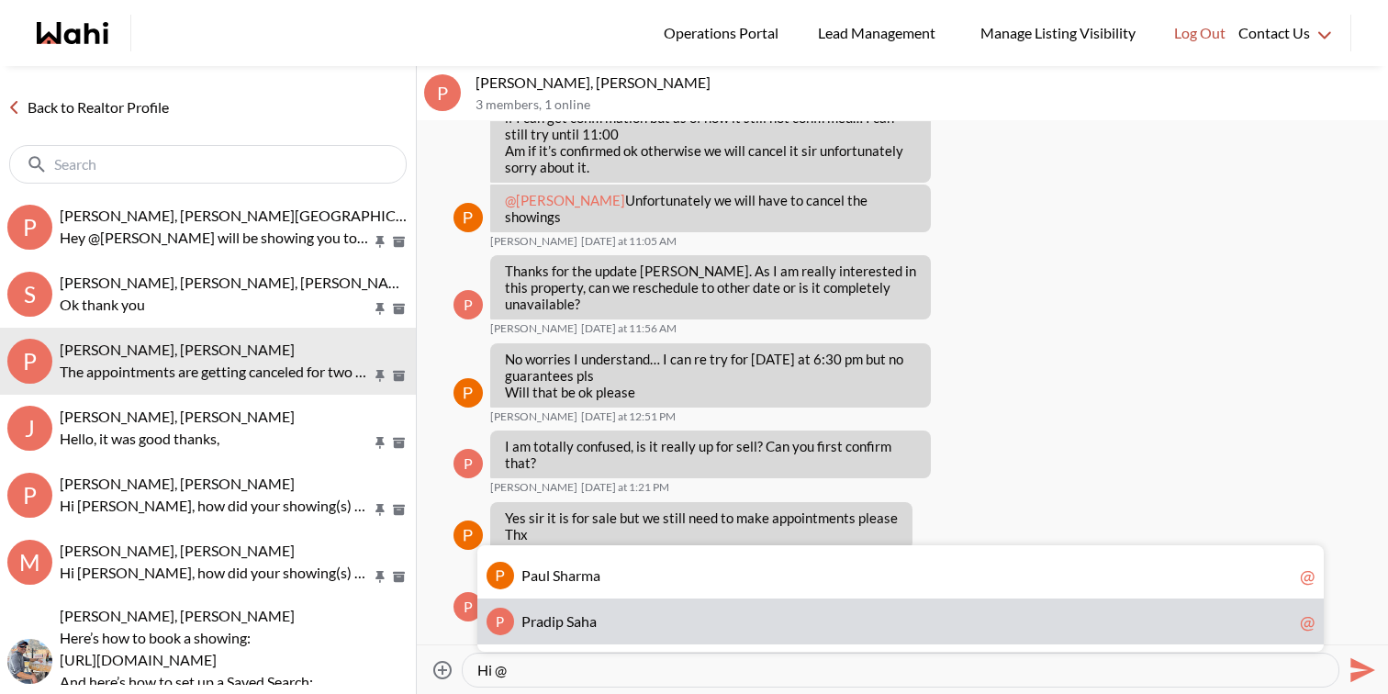
click at [632, 619] on span "P r a d i p S a h a" at bounding box center [906, 621] width 771 height 18
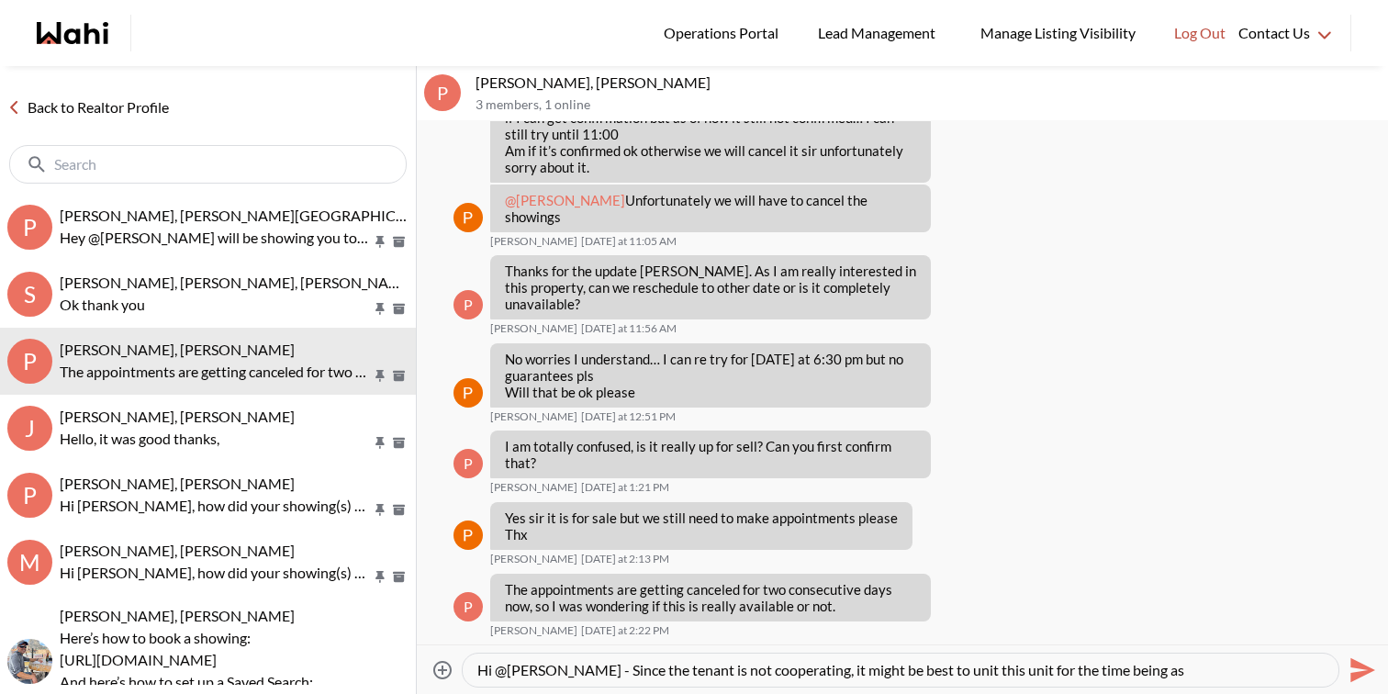
drag, startPoint x: 922, startPoint y: 671, endPoint x: 1160, endPoint y: 692, distance: 239.6
click at [1160, 692] on div "Attach files Hi @[PERSON_NAME] - Since the tenant is not cooperating, it might …" at bounding box center [902, 669] width 971 height 50
click at [966, 668] on textarea "Hi @[PERSON_NAME] - Since the tenant is not cooperating, it might be best to un…" at bounding box center [900, 670] width 846 height 18
click at [1186, 673] on textarea "Hi @[PERSON_NAME] - Since the tenant is not cooperating, it might be best to le…" at bounding box center [900, 670] width 846 height 18
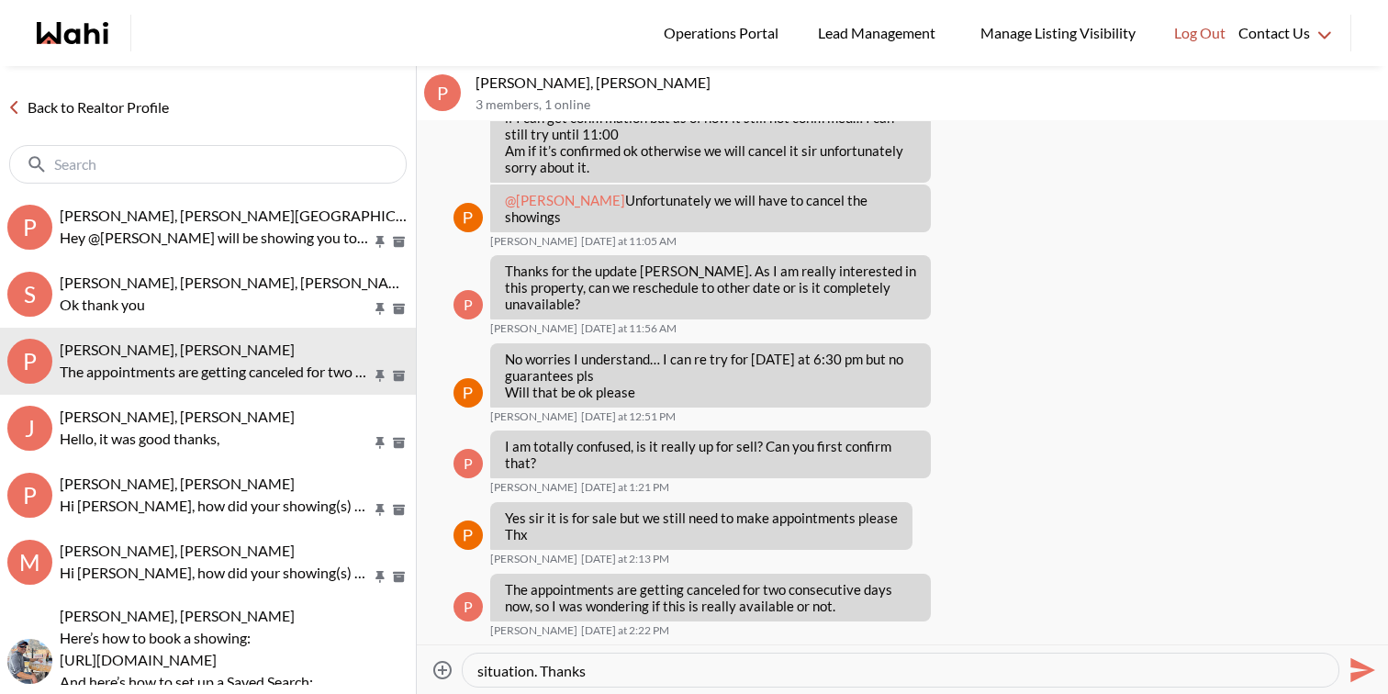
type textarea "Hi @[PERSON_NAME] - Since the tenant is not cooperating, it might be best to le…"
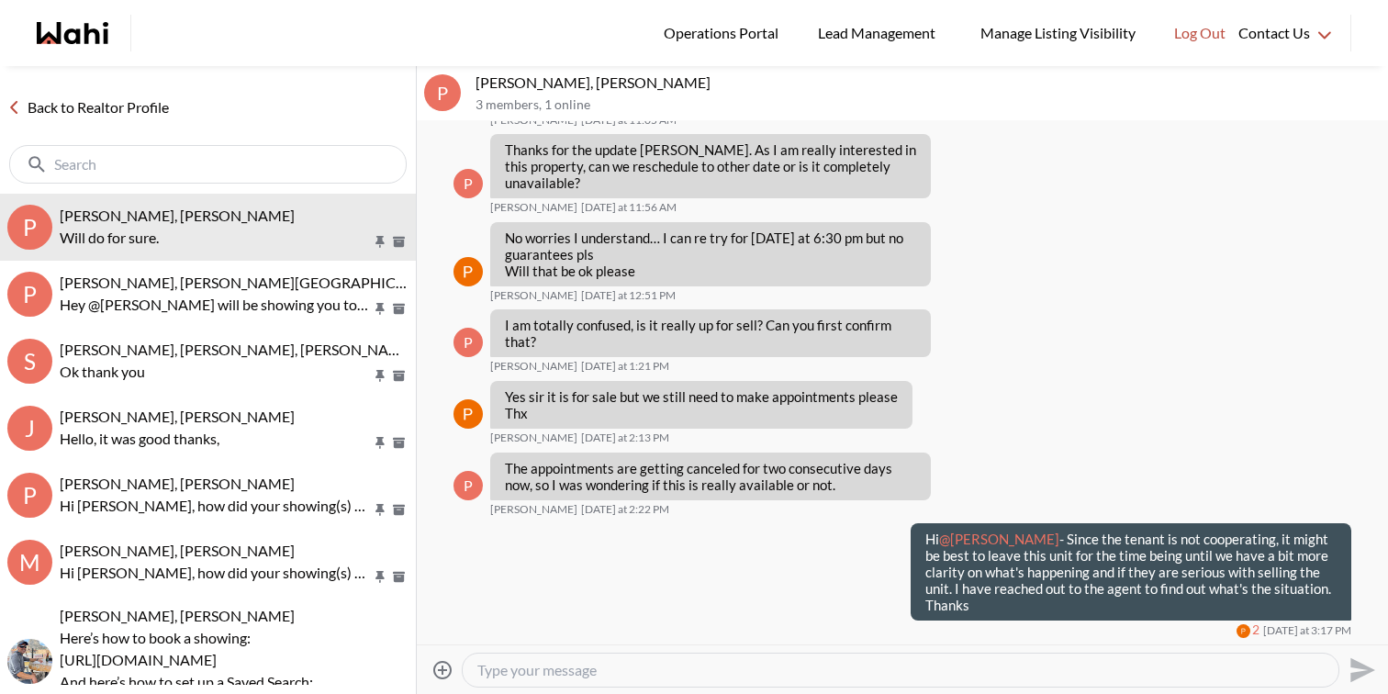
scroll to position [2132, 0]
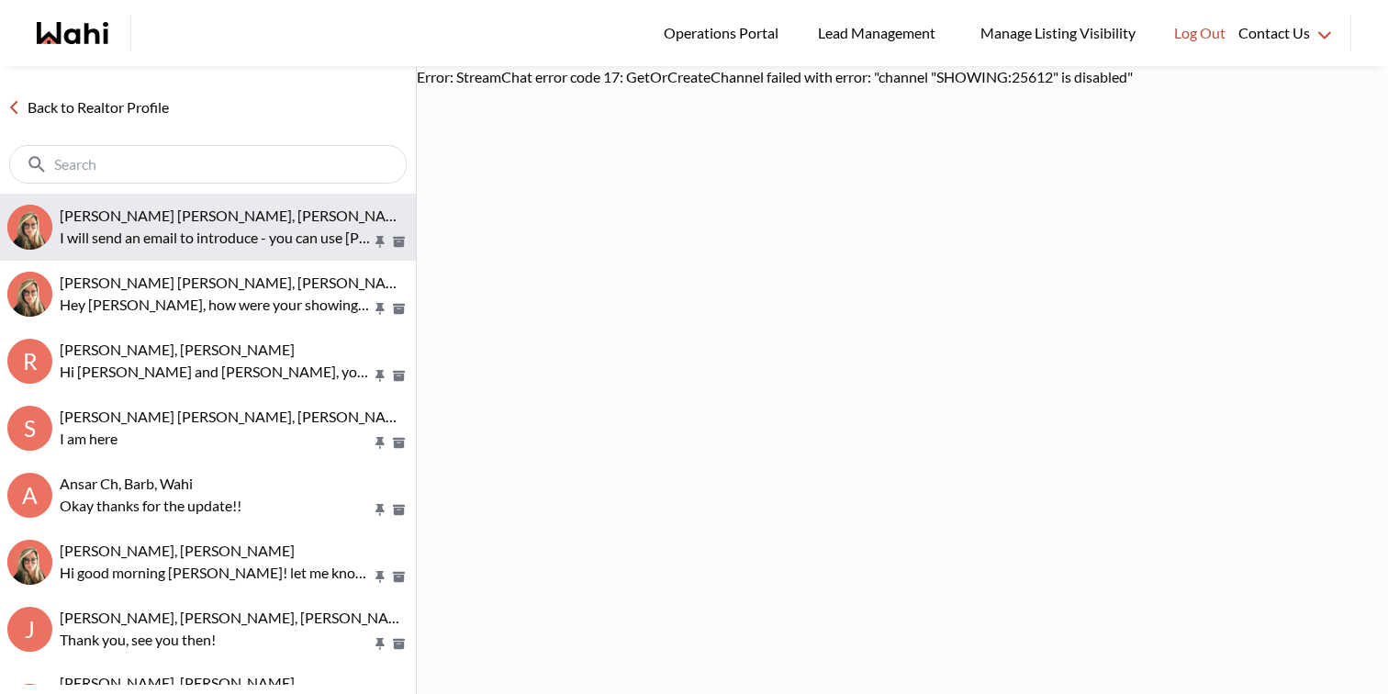
click at [229, 207] on div "Jeremy Tod, Barbara" at bounding box center [234, 216] width 349 height 18
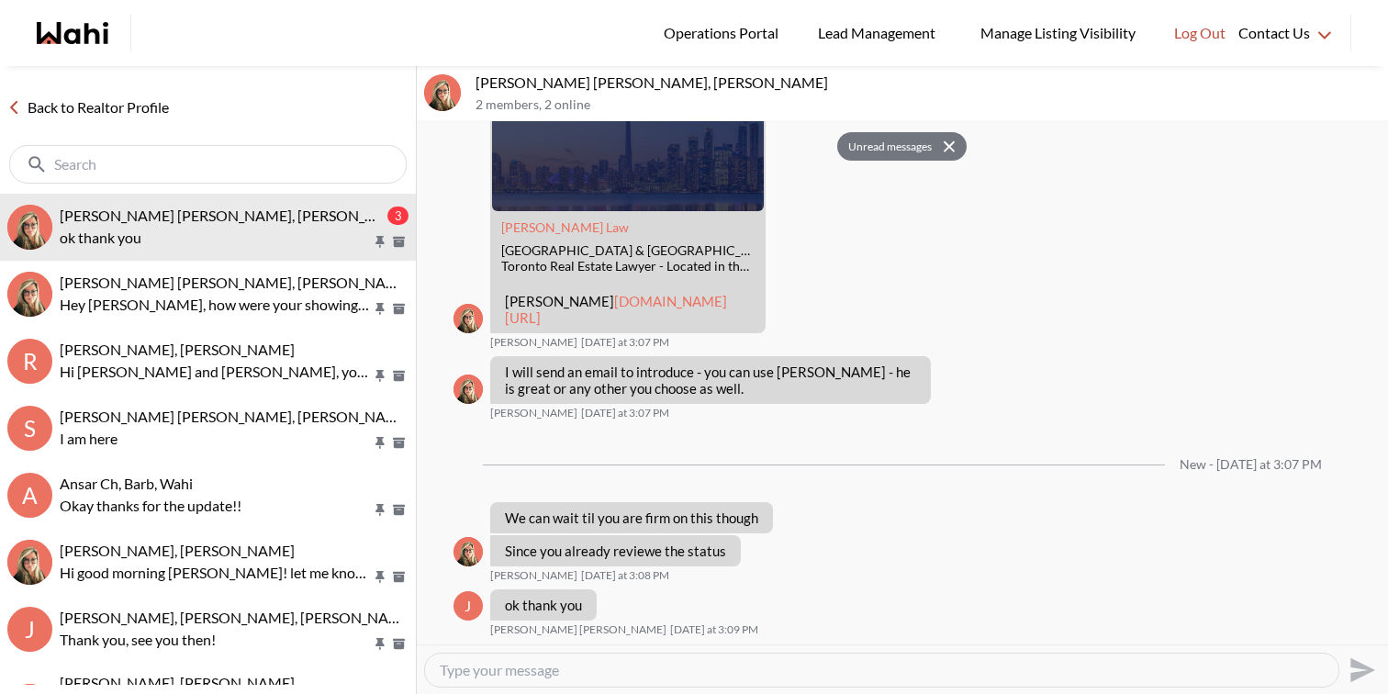
scroll to position [7404, 0]
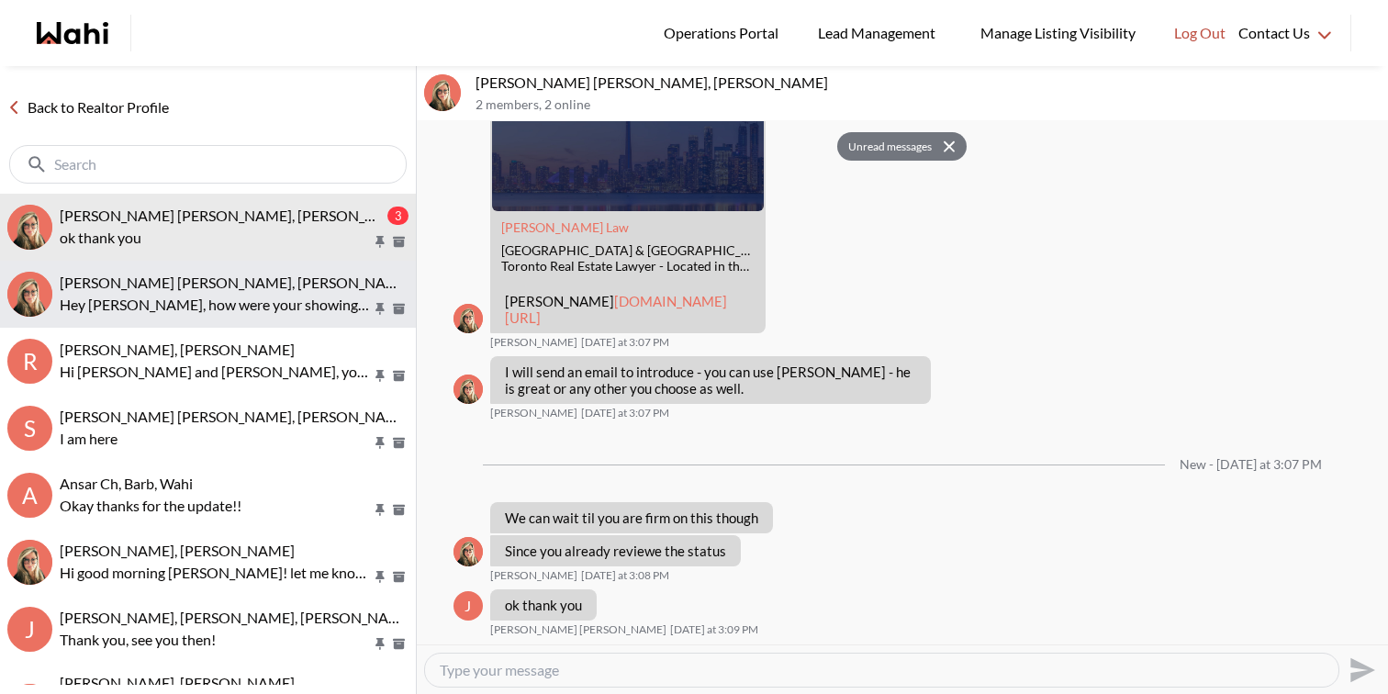
click at [294, 266] on button "samina Shoaib, Barbara Hey Samina, how were your showings yesterday? Did you ne…" at bounding box center [208, 294] width 416 height 67
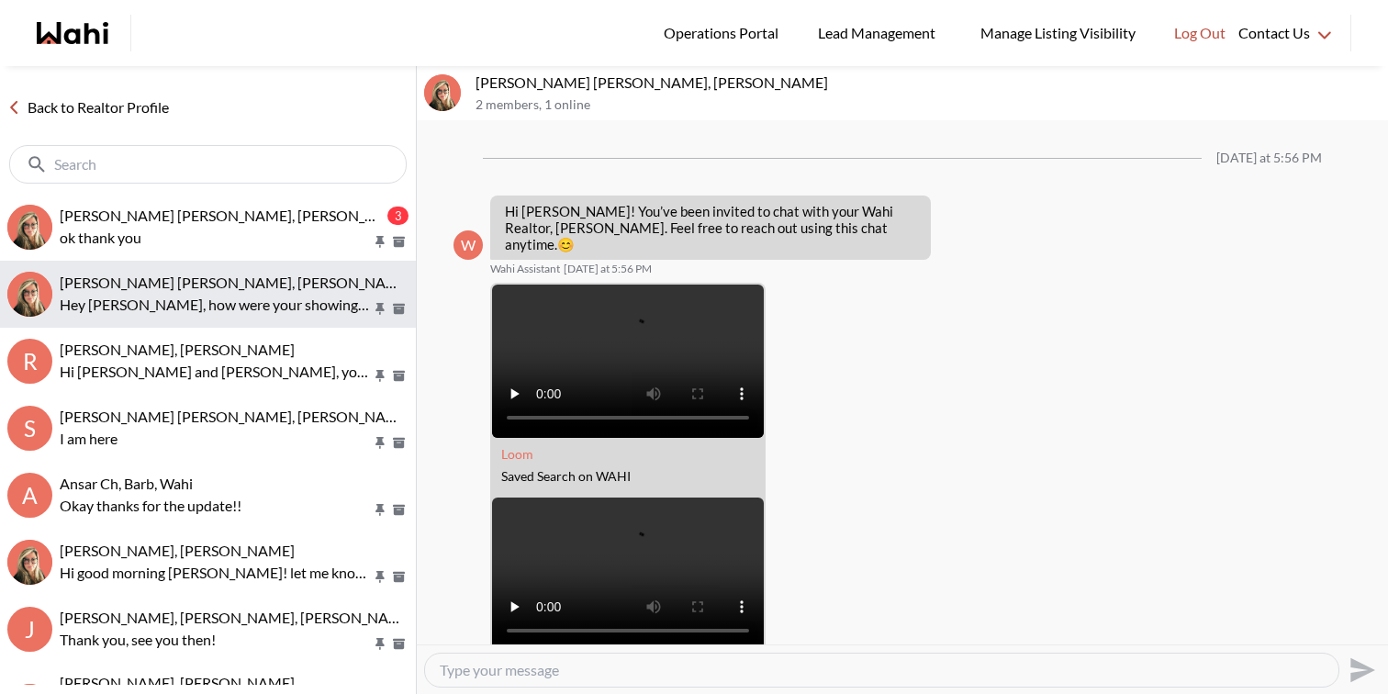
scroll to position [1751, 0]
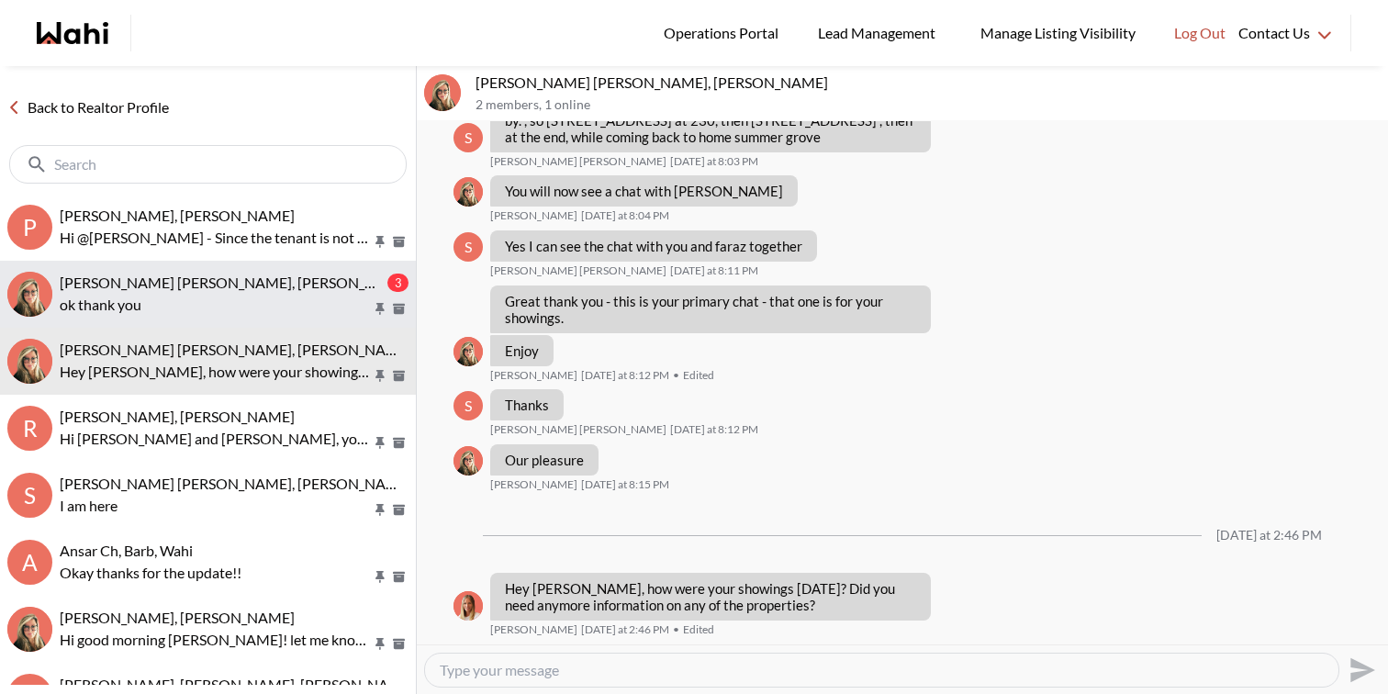
click at [230, 326] on button "Jeremy Tod, Barbara 3 ok thank you" at bounding box center [208, 294] width 416 height 67
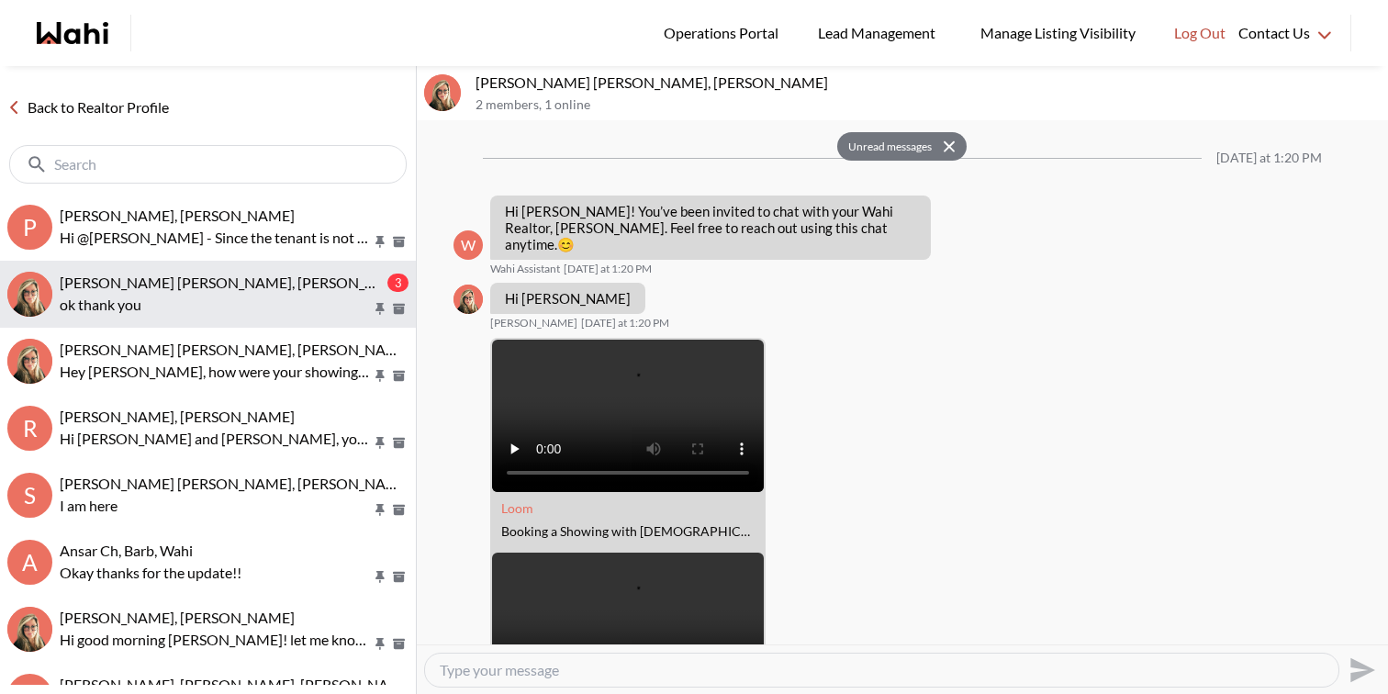
scroll to position [7405, 0]
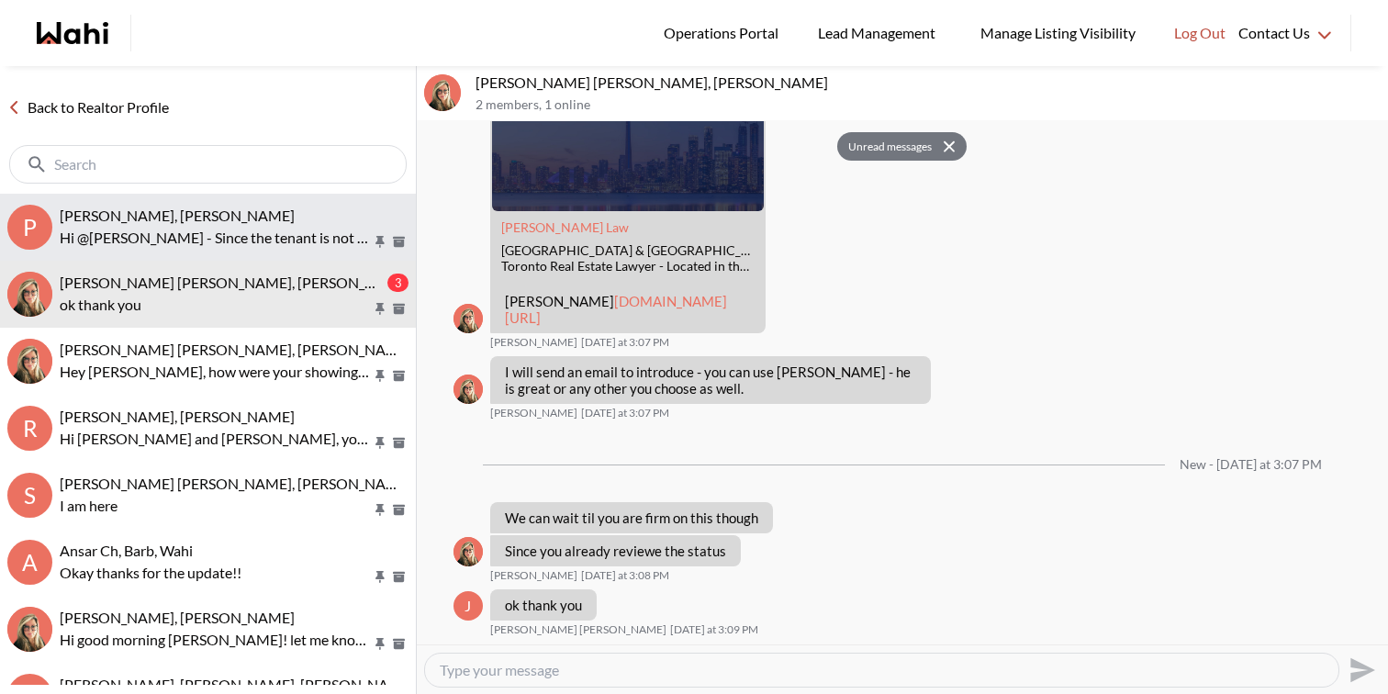
click at [215, 229] on p "Hi @[PERSON_NAME] - Since the tenant is not cooperating, it might be best to le…" at bounding box center [216, 238] width 312 height 22
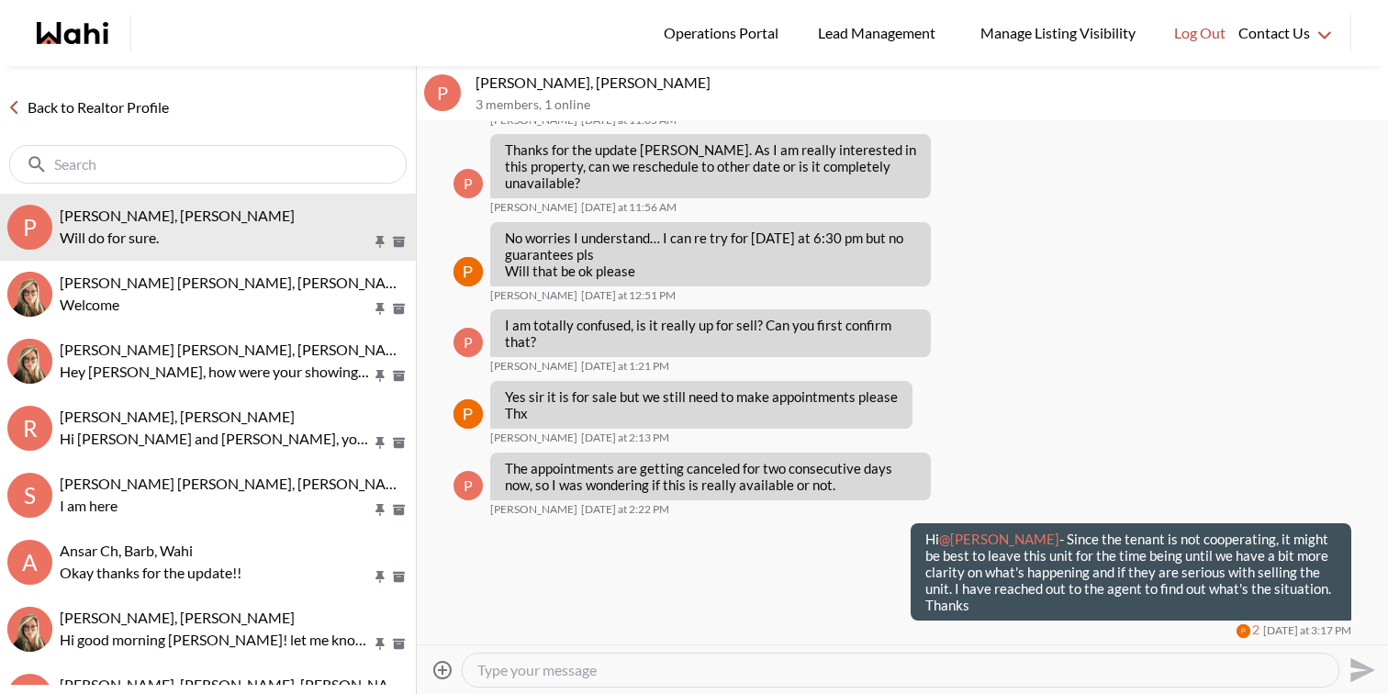
scroll to position [2206, 0]
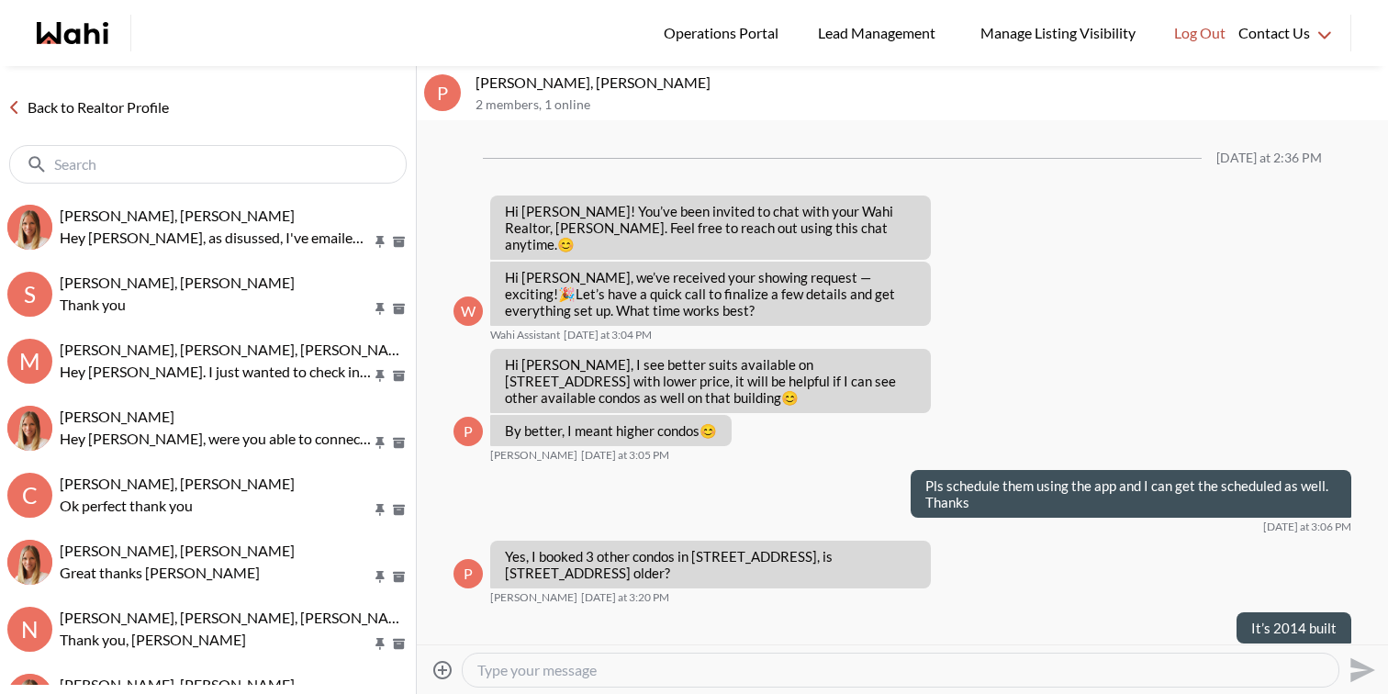
scroll to position [1220, 0]
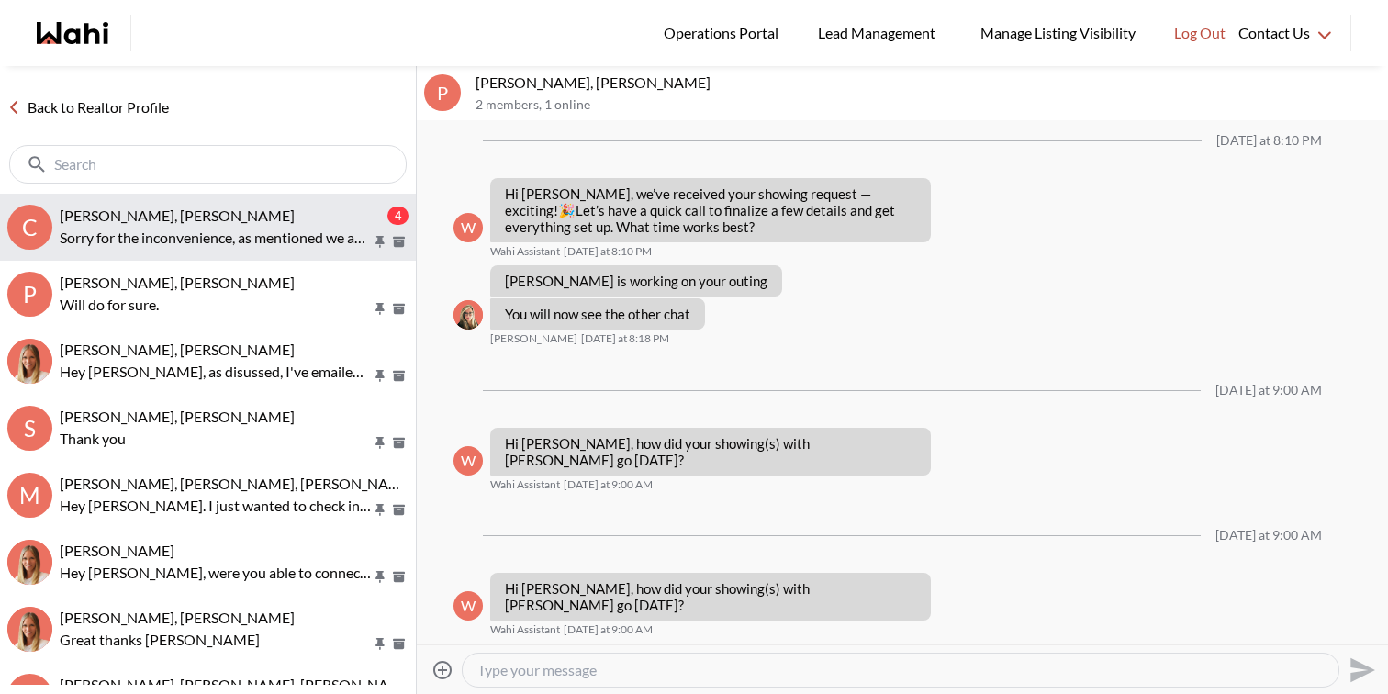
click at [208, 256] on button "C [PERSON_NAME], [PERSON_NAME], [PERSON_NAME] 4 Sorry for the inconvenience, as…" at bounding box center [208, 227] width 416 height 67
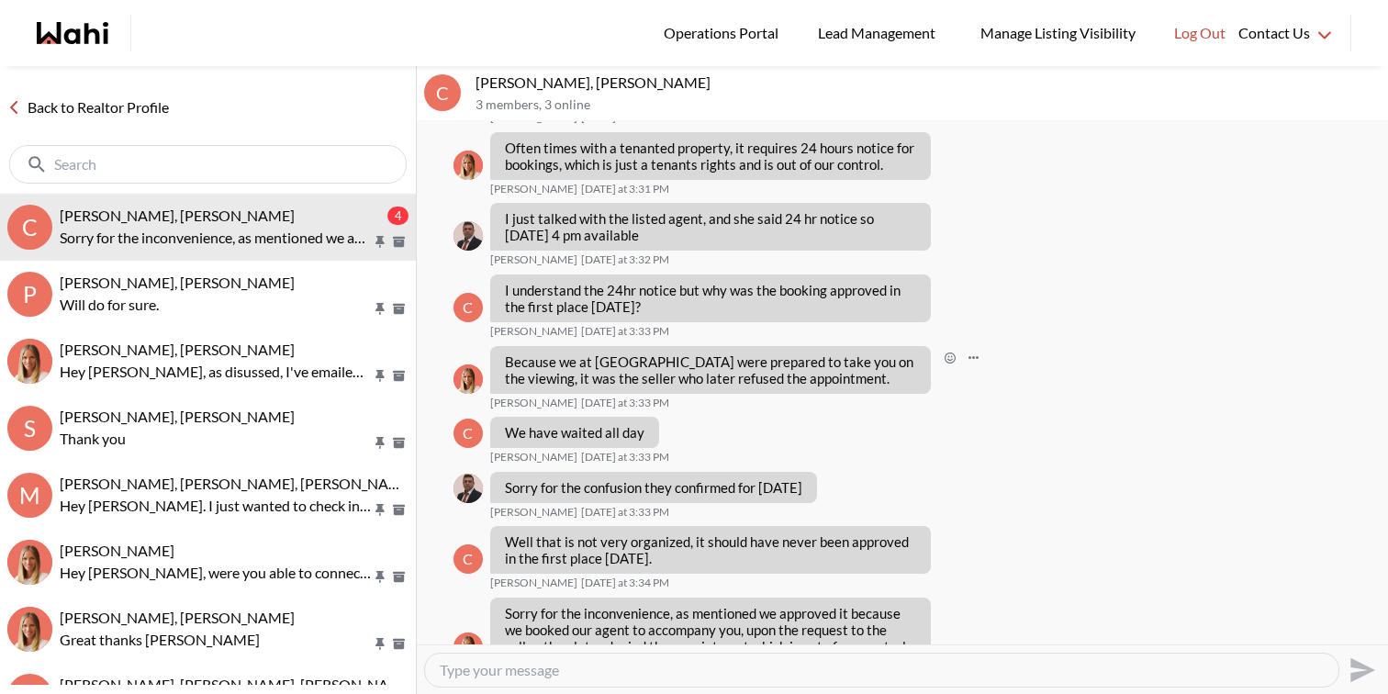
scroll to position [1327, 0]
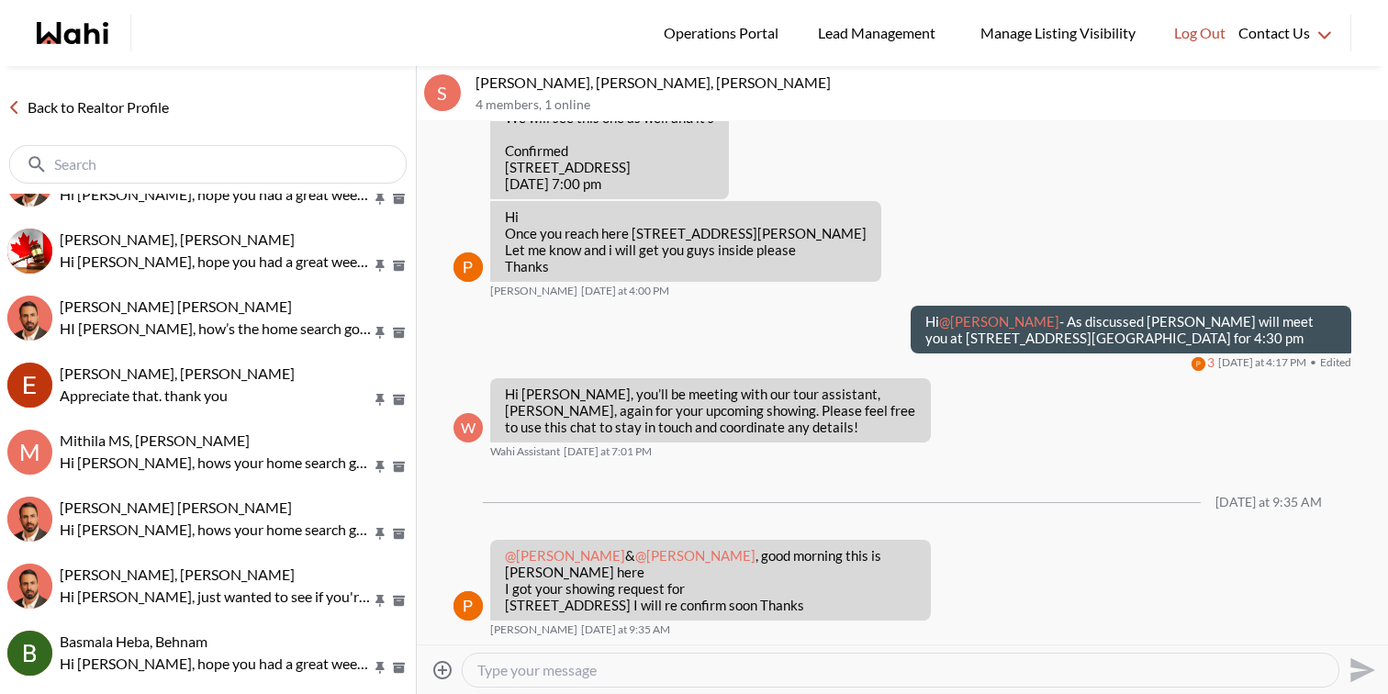
scroll to position [1116, 0]
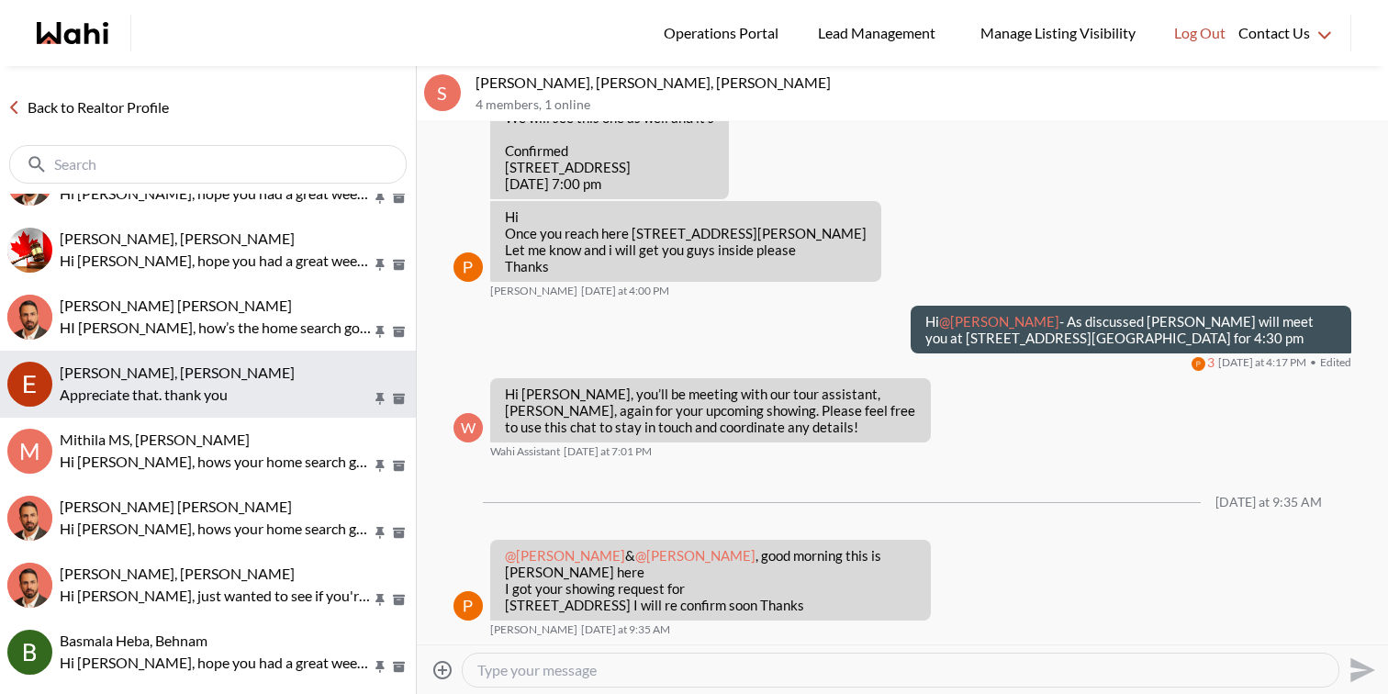
click at [233, 392] on p "Appreciate that. thank you" at bounding box center [216, 395] width 312 height 22
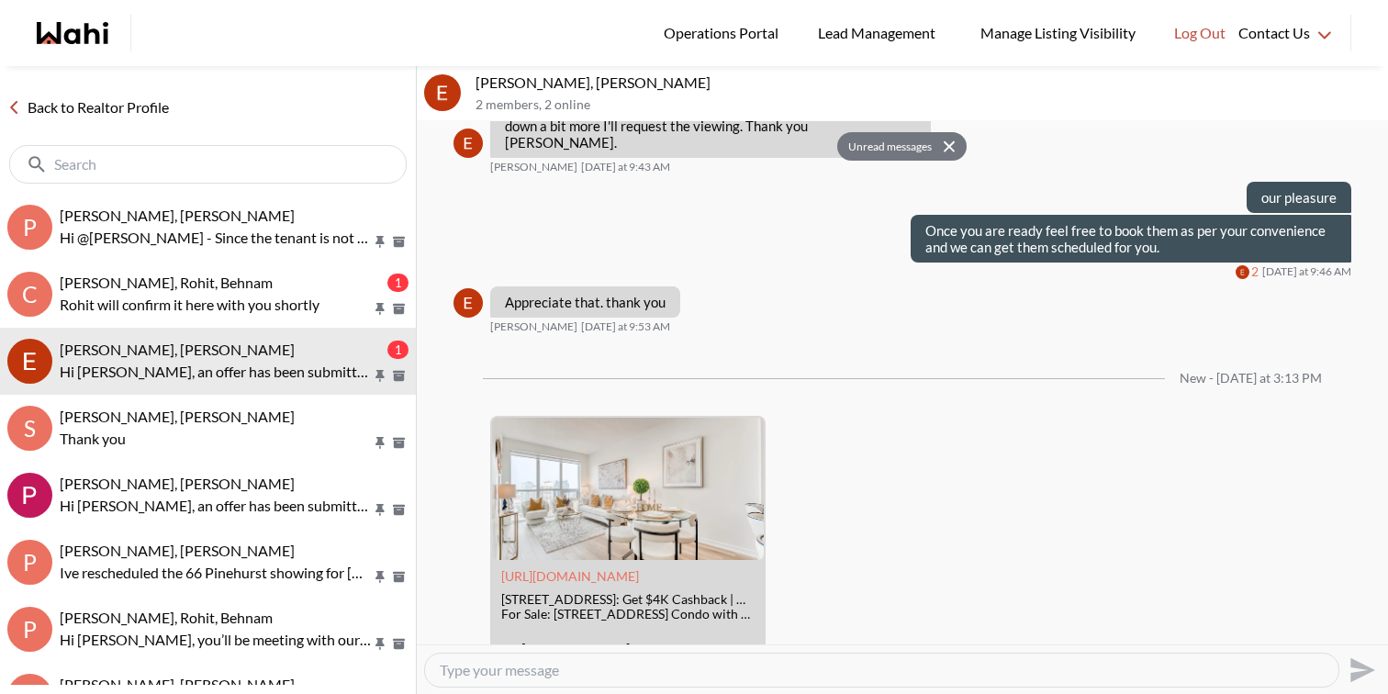
scroll to position [2481, 0]
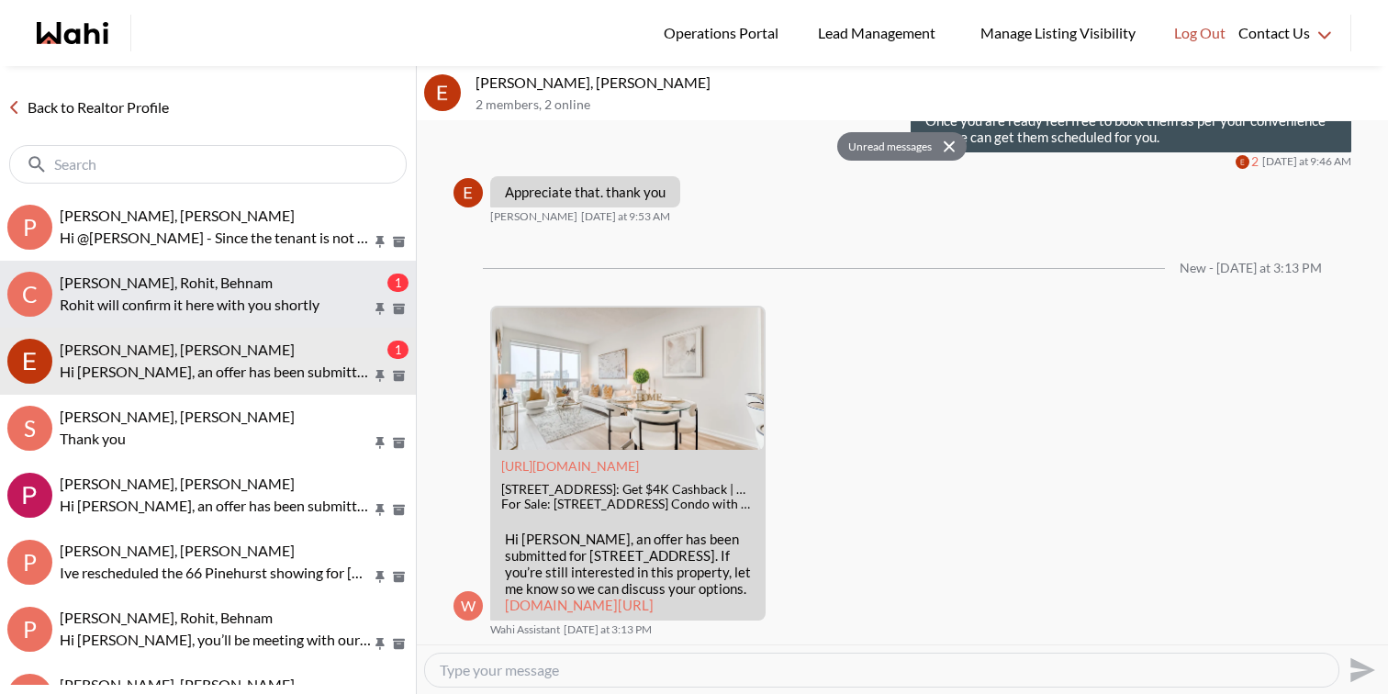
click at [320, 299] on p "Rohit will confirm it here with you shortly" at bounding box center [216, 305] width 312 height 22
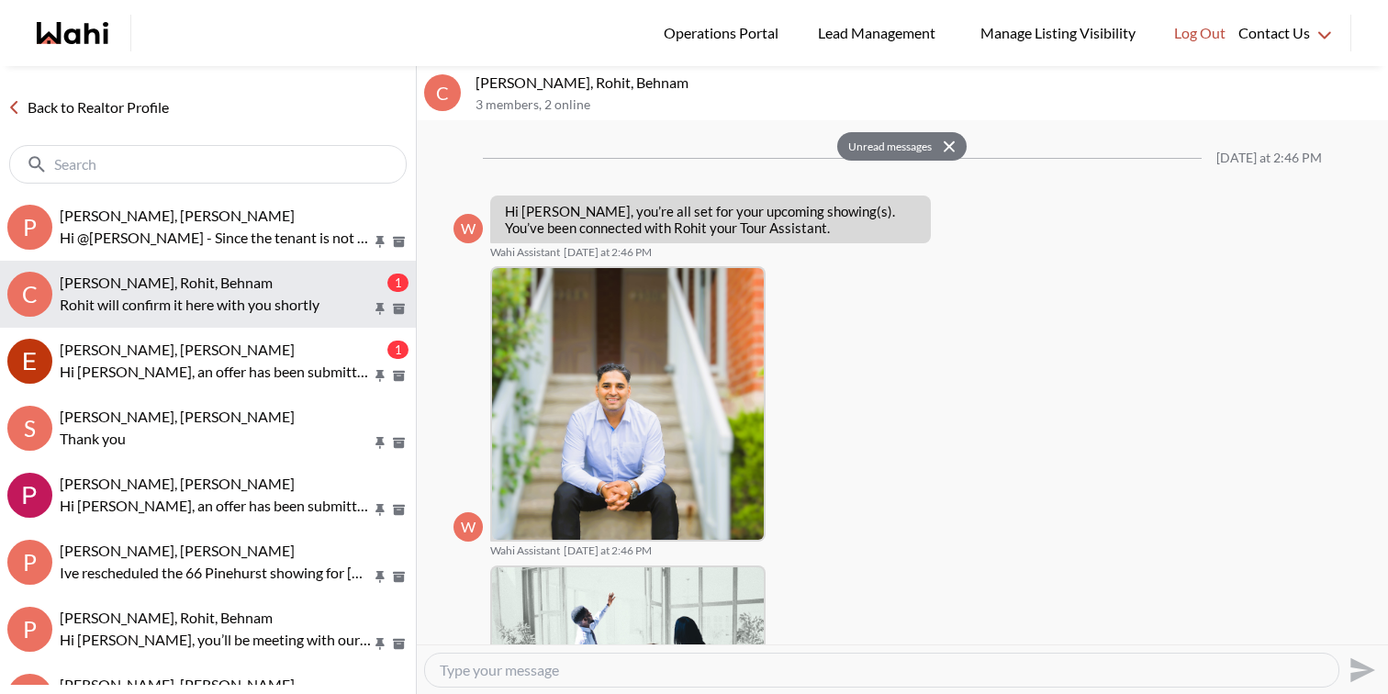
scroll to position [1594, 0]
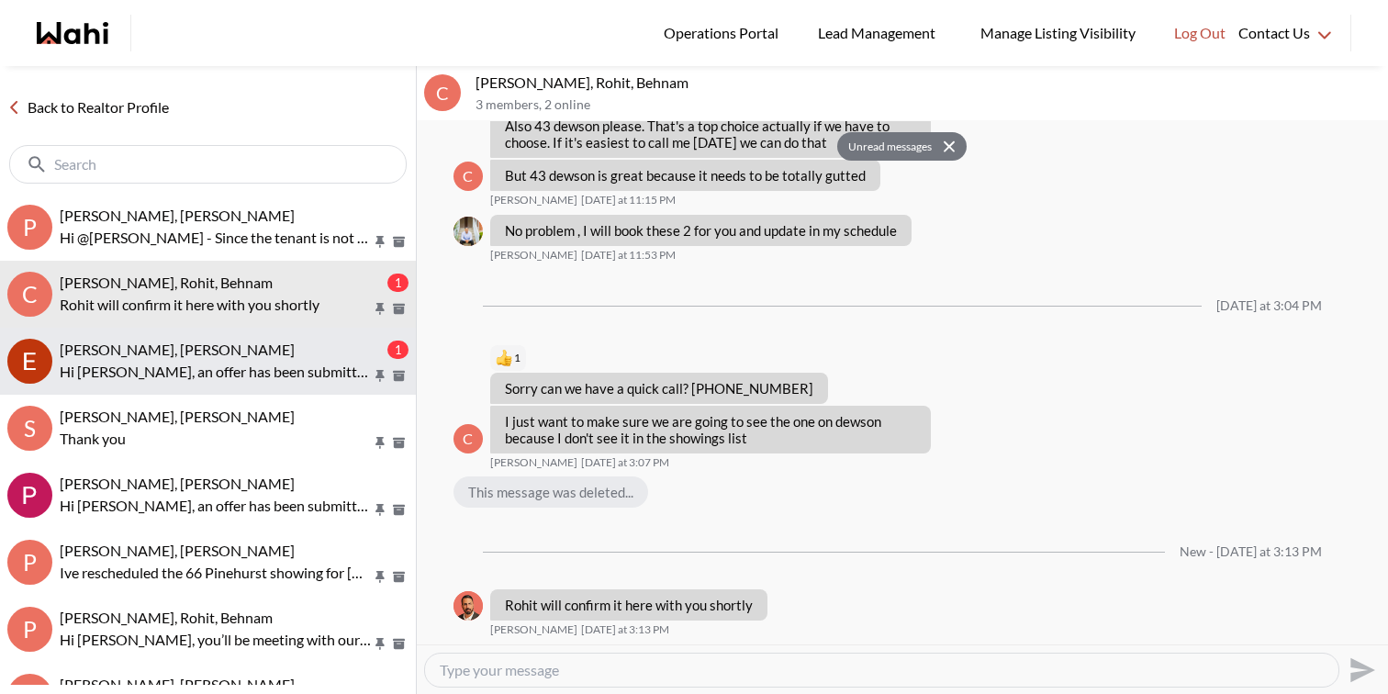
click at [322, 347] on div "Erik Alarcon, Behnam" at bounding box center [222, 350] width 324 height 18
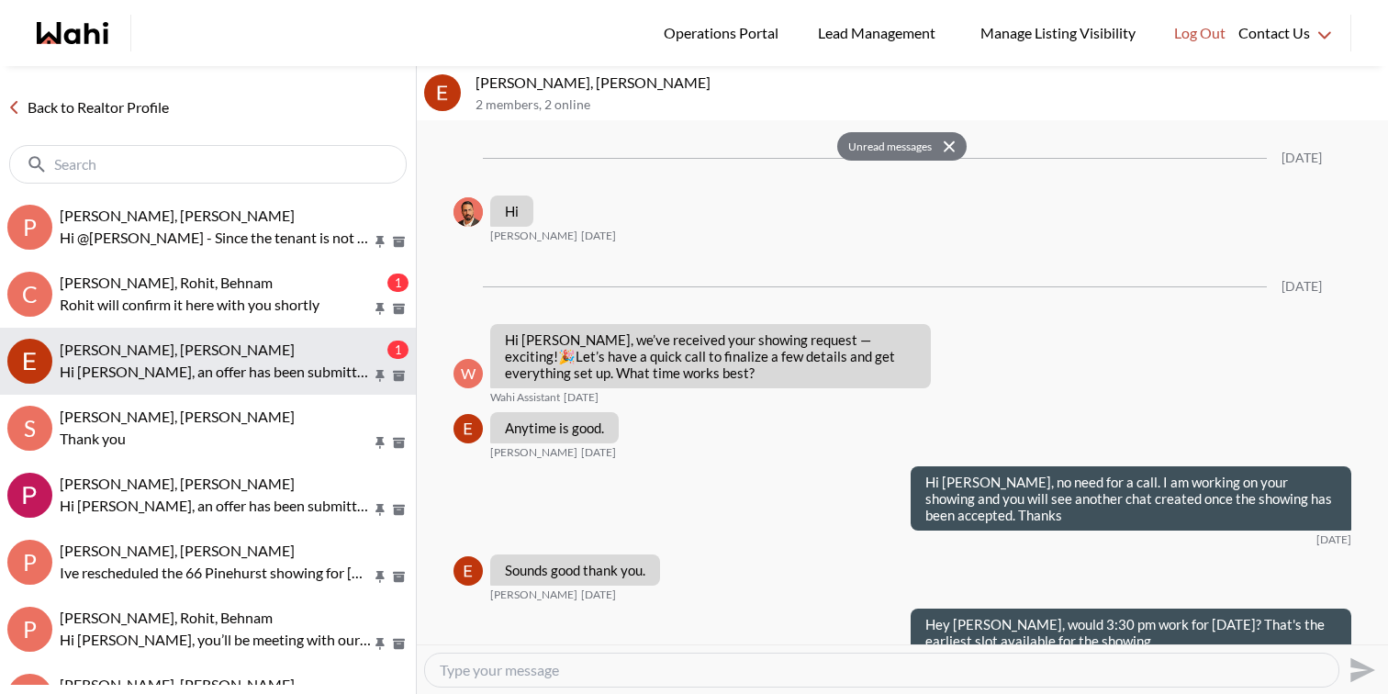
scroll to position [2481, 0]
